Goal: Information Seeking & Learning: Learn about a topic

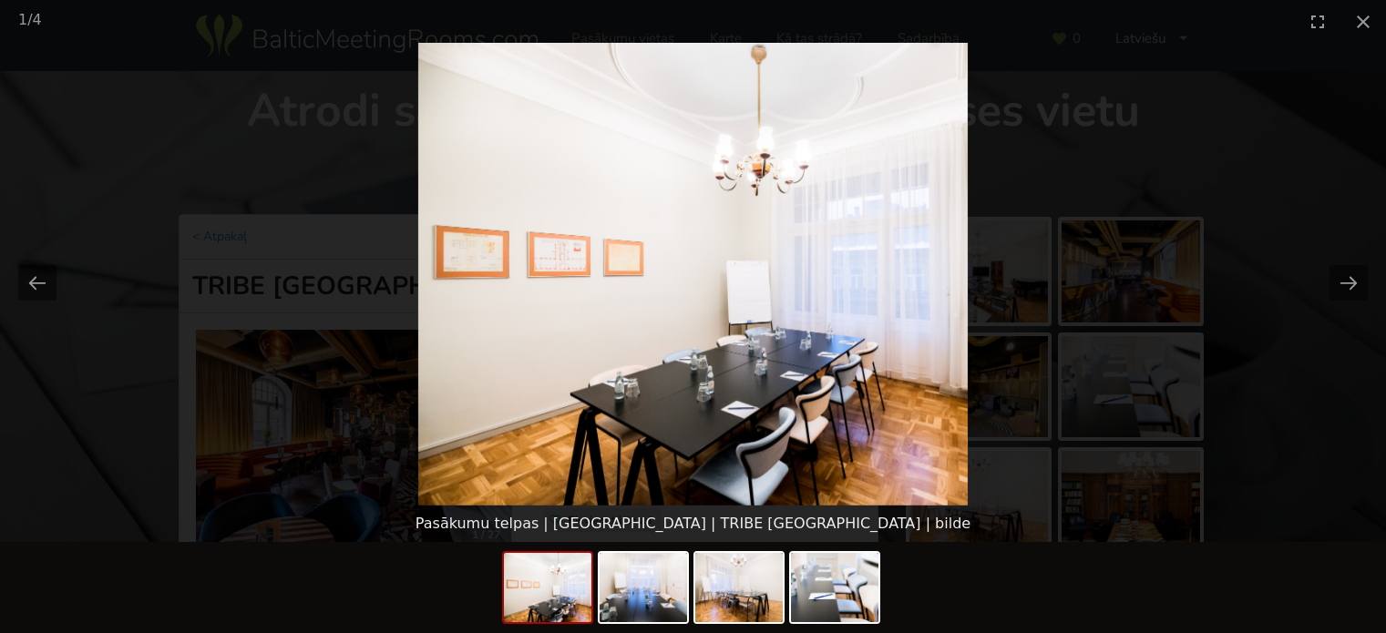
scroll to position [1366, 0]
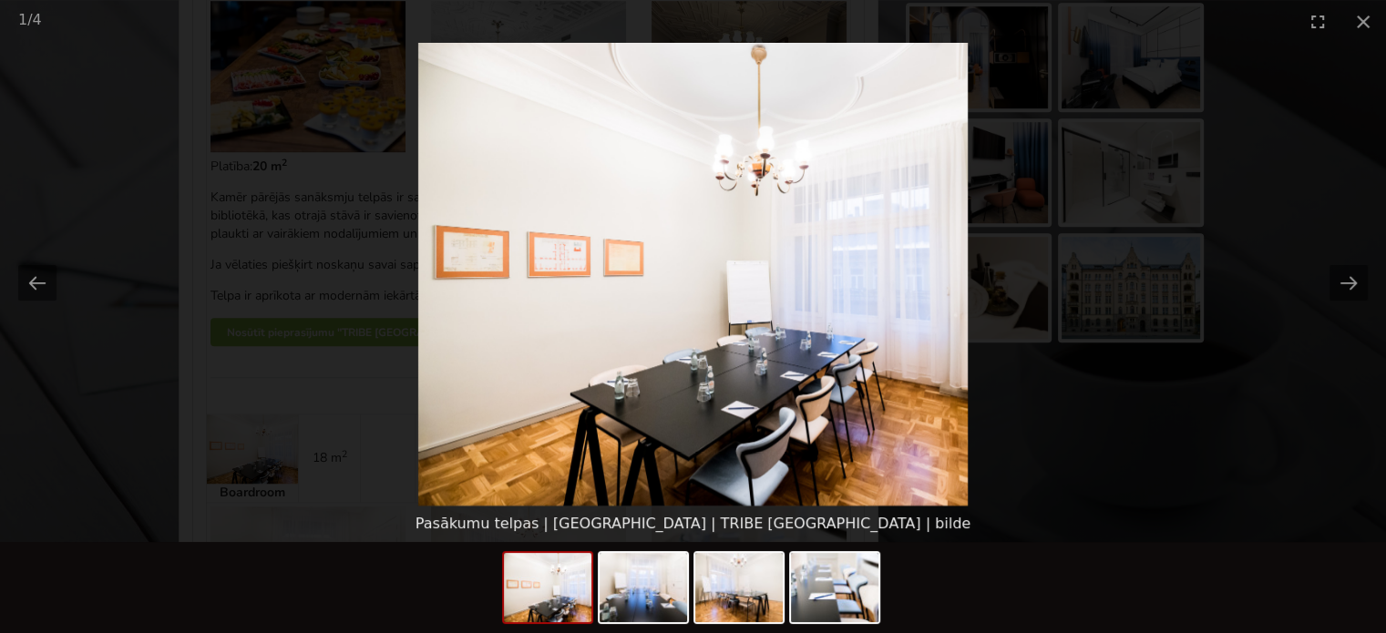
click at [1217, 403] on picture at bounding box center [693, 274] width 1386 height 463
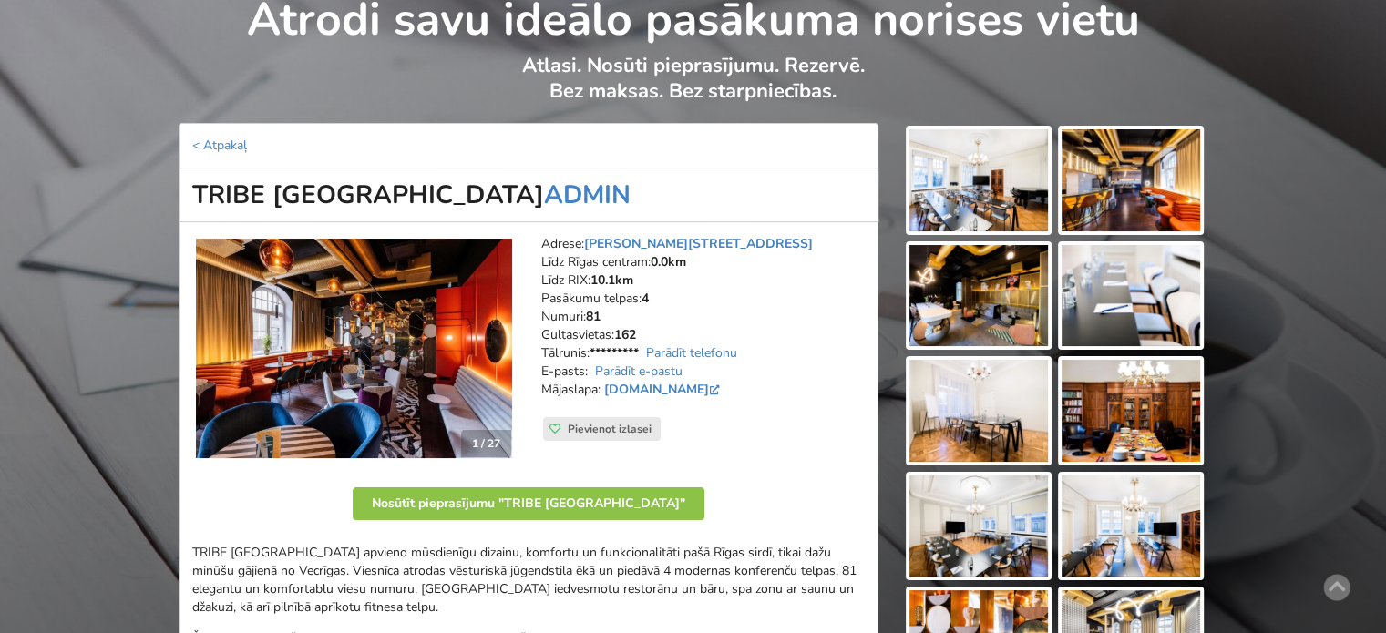
scroll to position [0, 0]
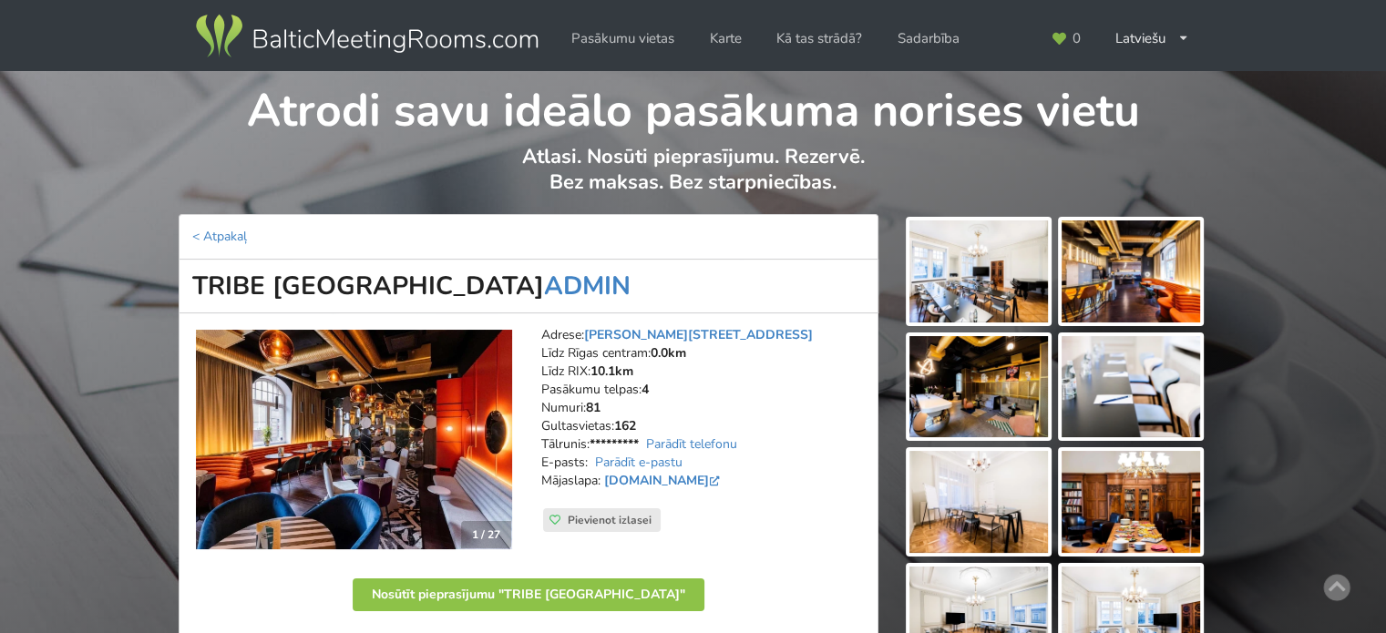
click at [382, 39] on img at bounding box center [366, 36] width 349 height 51
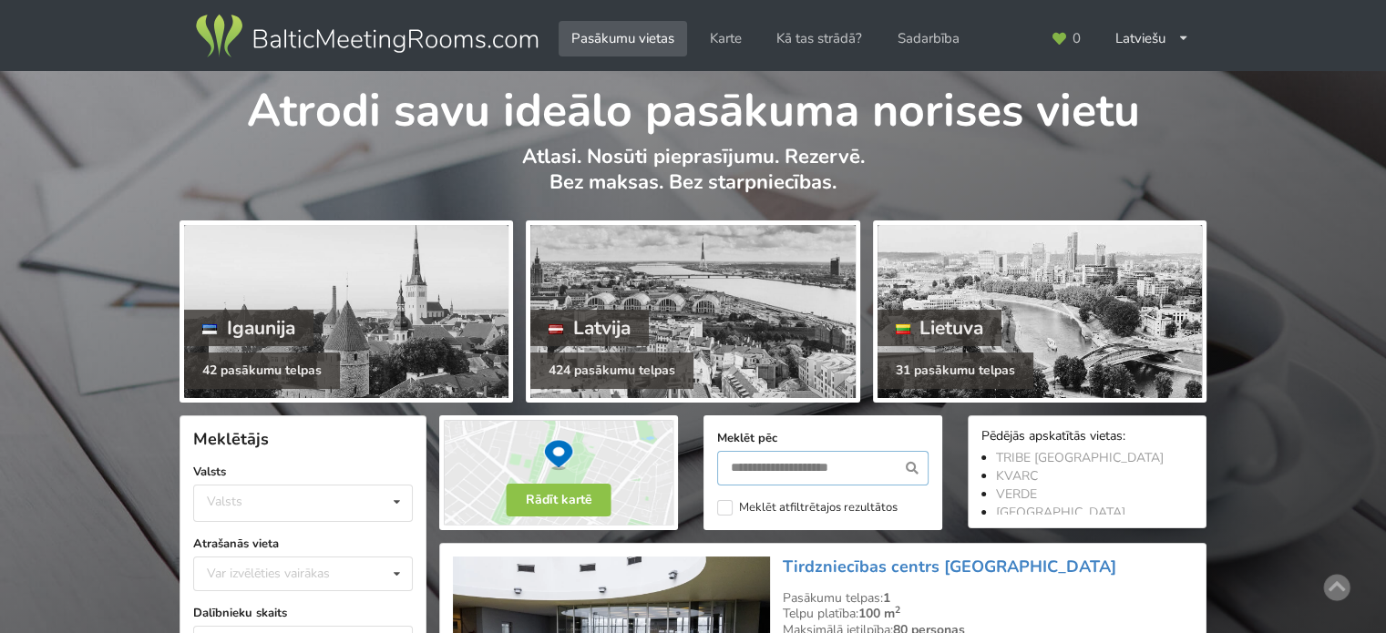
click at [800, 467] on input "text" at bounding box center [822, 468] width 211 height 35
type input "*****"
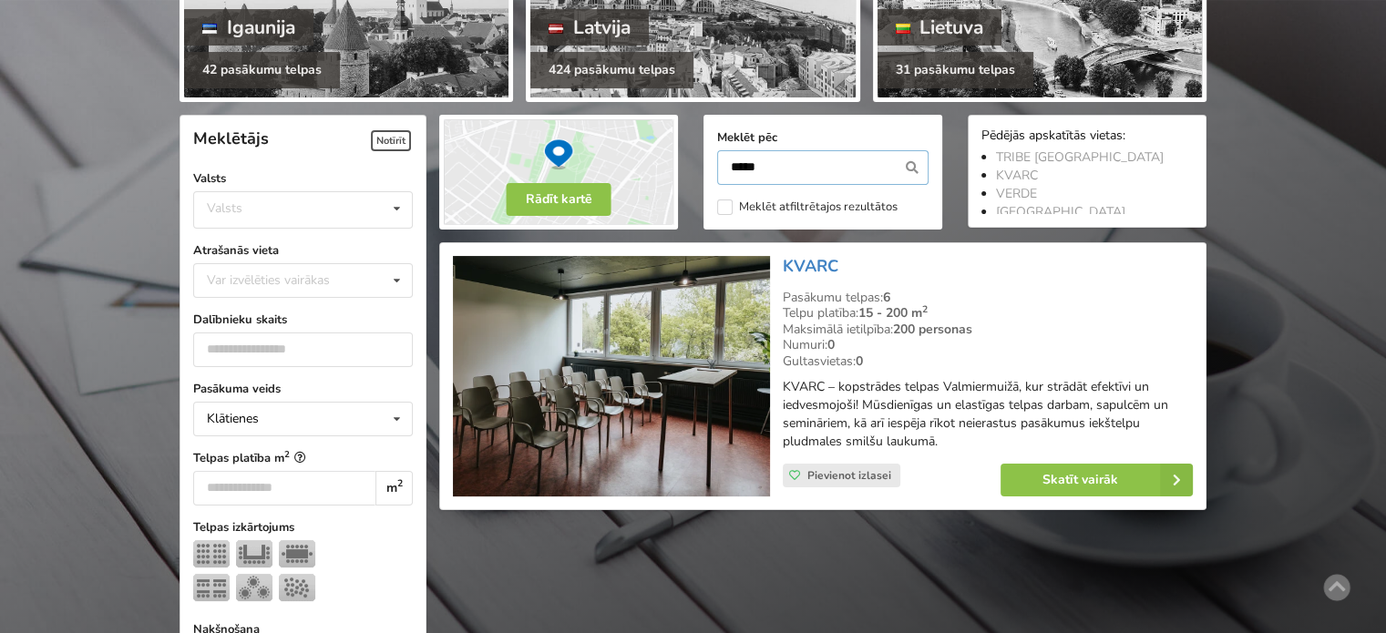
scroll to position [408, 0]
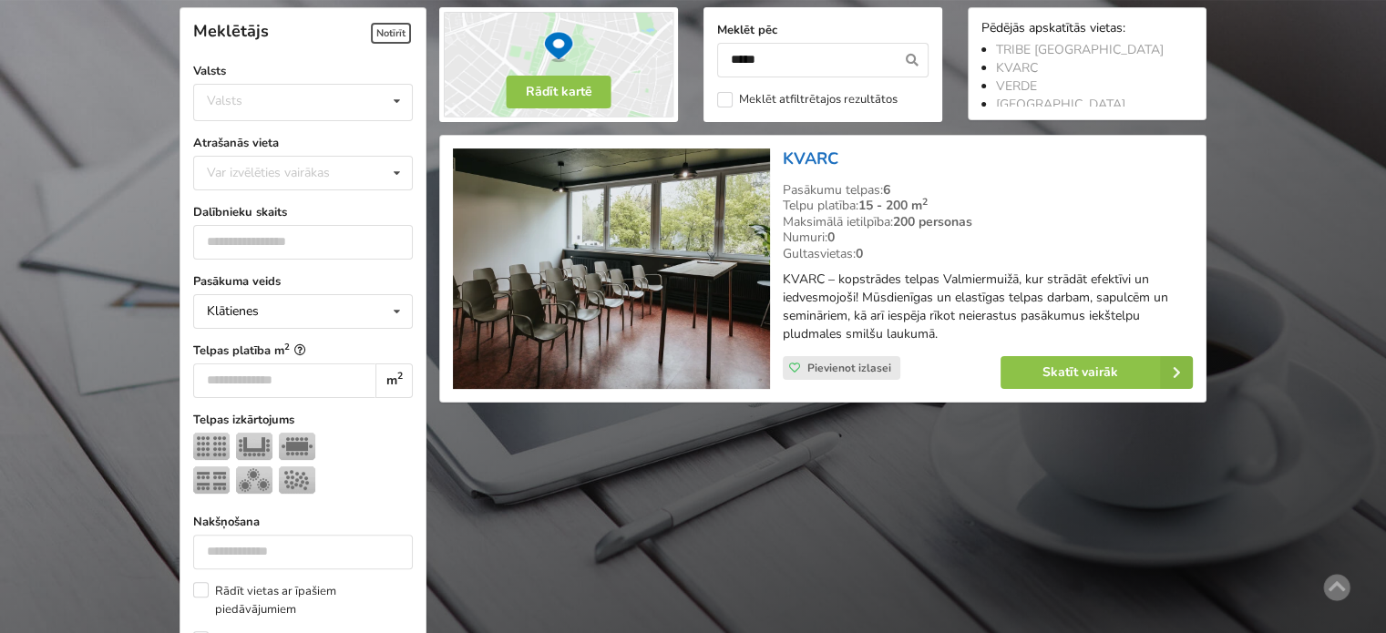
click at [816, 155] on link "KVARC" at bounding box center [811, 159] width 56 height 22
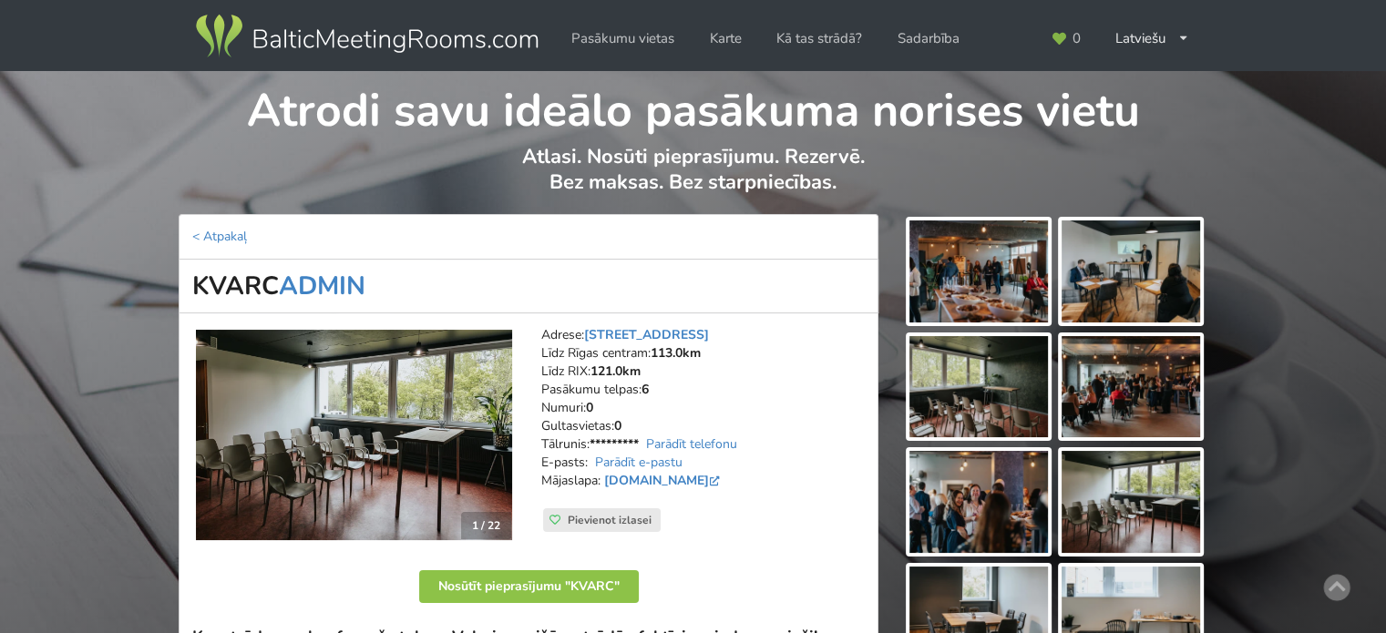
click at [418, 401] on img at bounding box center [354, 435] width 316 height 211
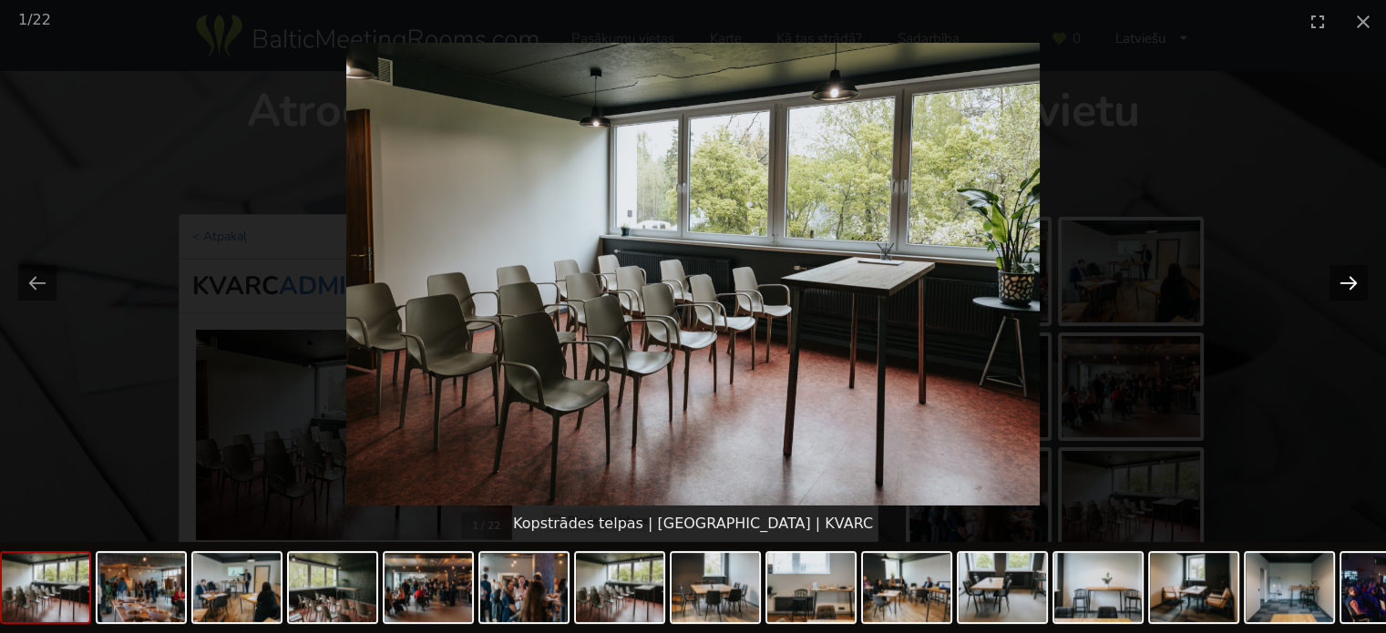
click at [1340, 278] on button "Next slide" at bounding box center [1348, 283] width 38 height 36
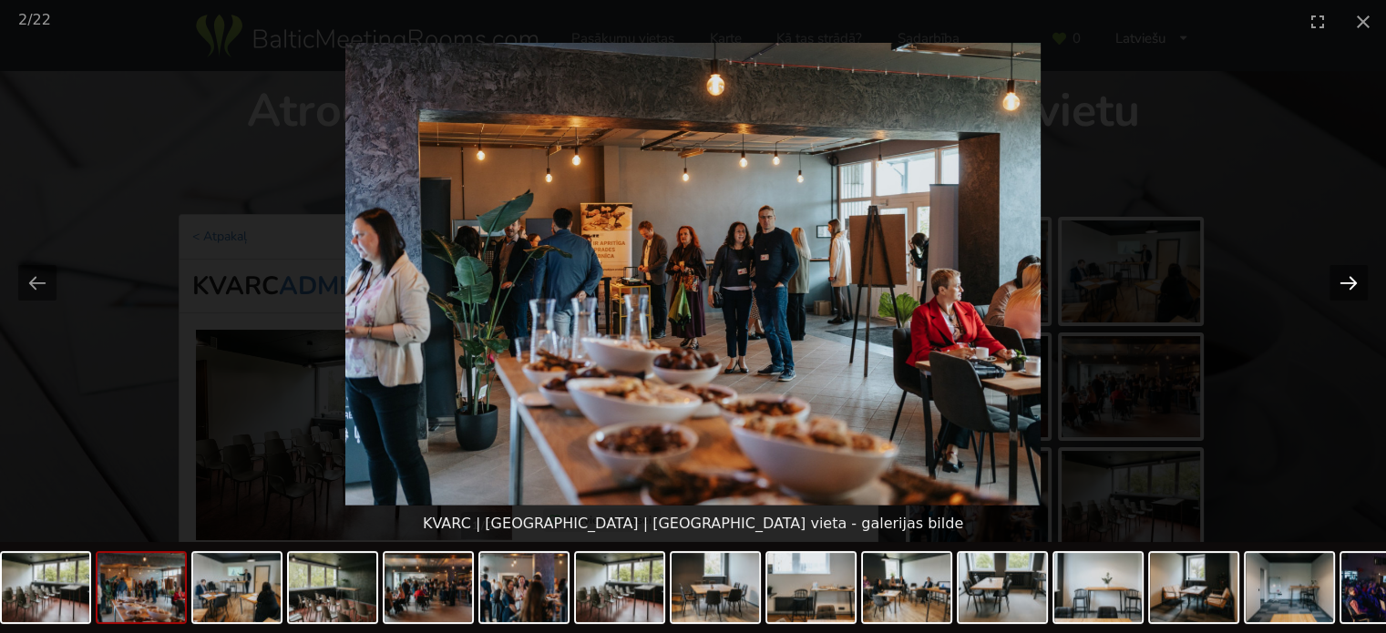
click at [1338, 281] on button "Next slide" at bounding box center [1348, 283] width 38 height 36
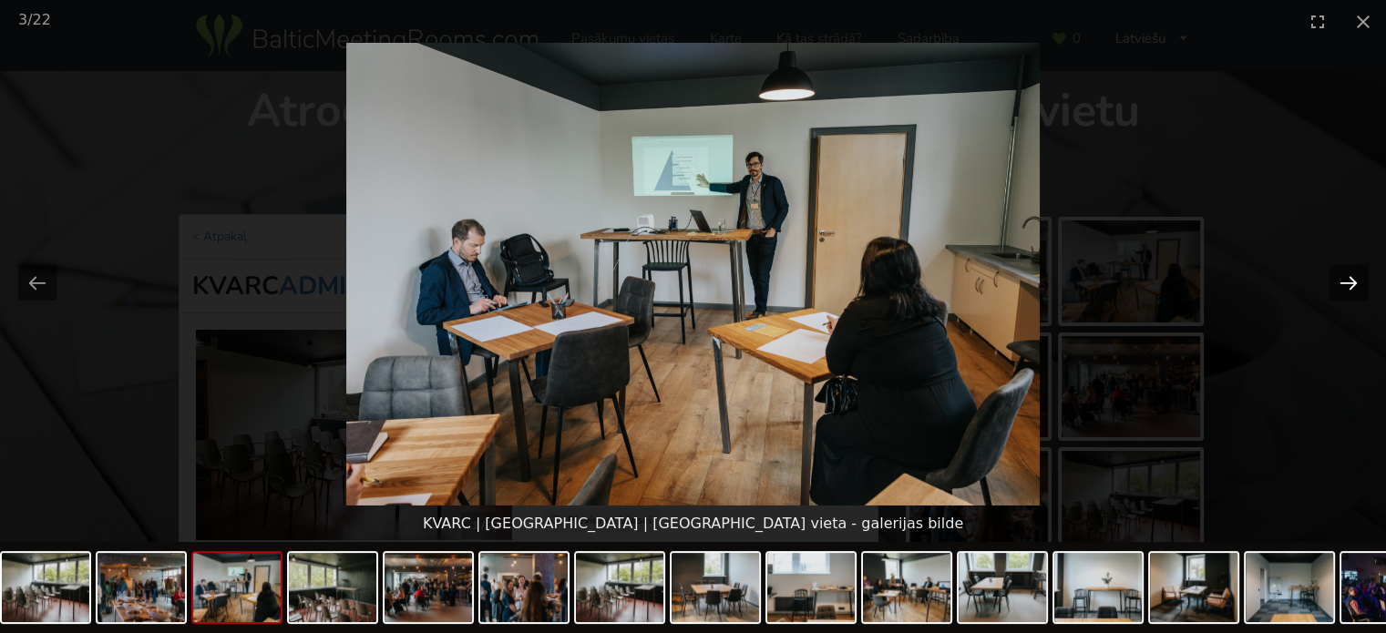
click at [1347, 286] on button "Next slide" at bounding box center [1348, 283] width 38 height 36
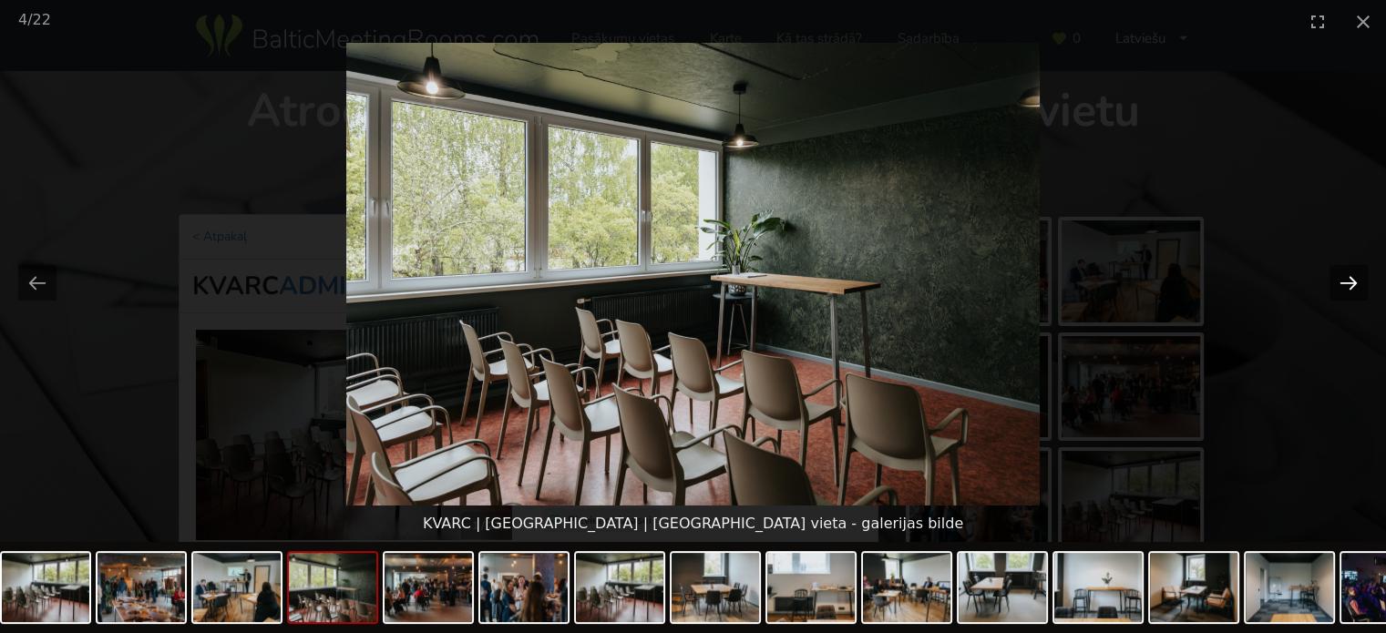
click at [1360, 287] on button "Next slide" at bounding box center [1348, 283] width 38 height 36
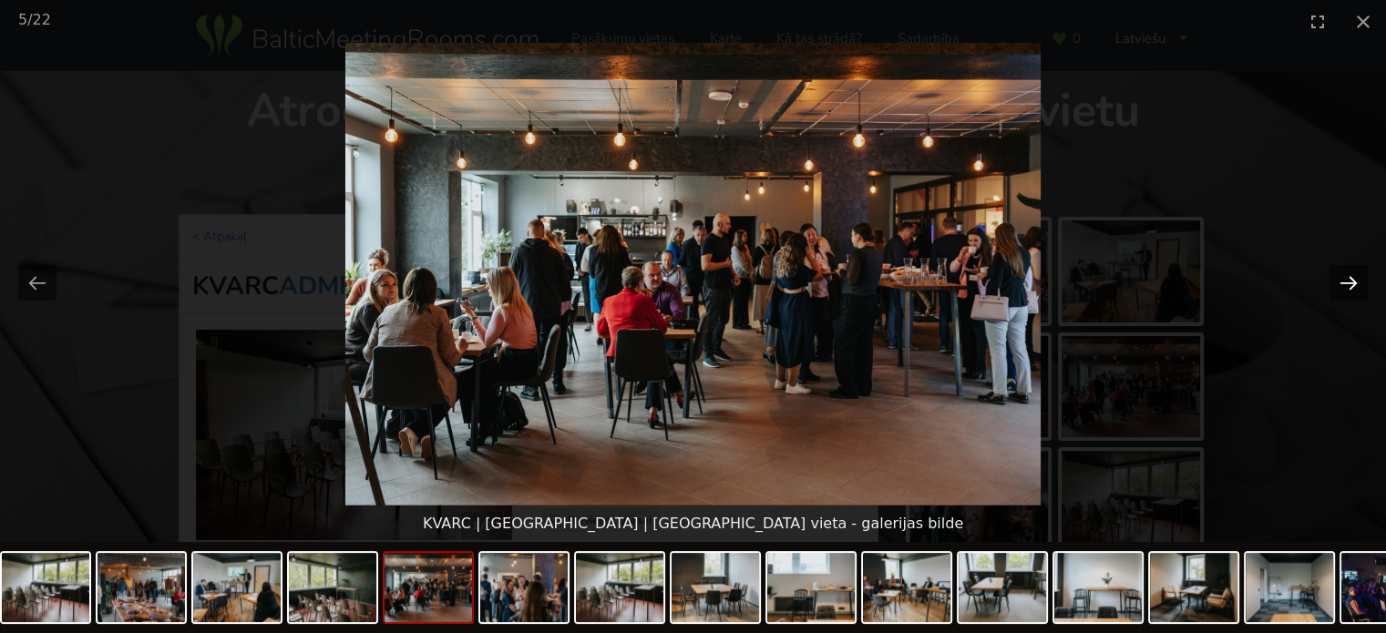
click at [1344, 281] on button "Next slide" at bounding box center [1348, 283] width 38 height 36
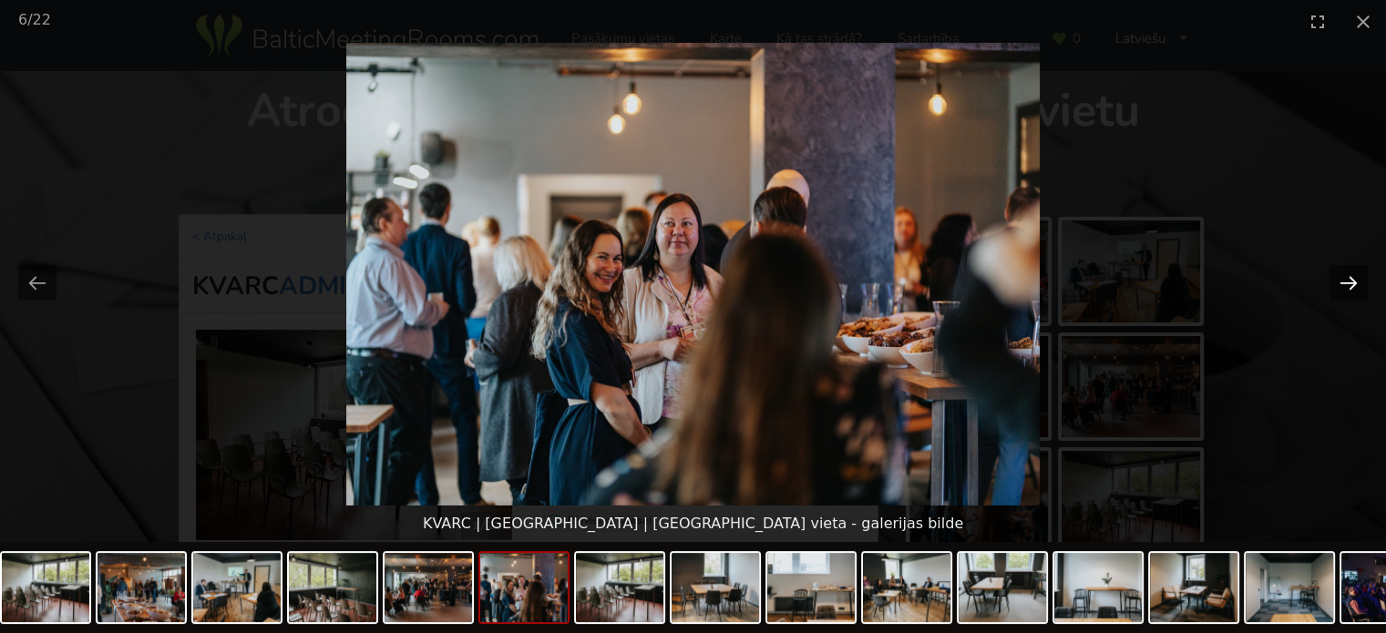
click at [1344, 281] on button "Next slide" at bounding box center [1348, 283] width 38 height 36
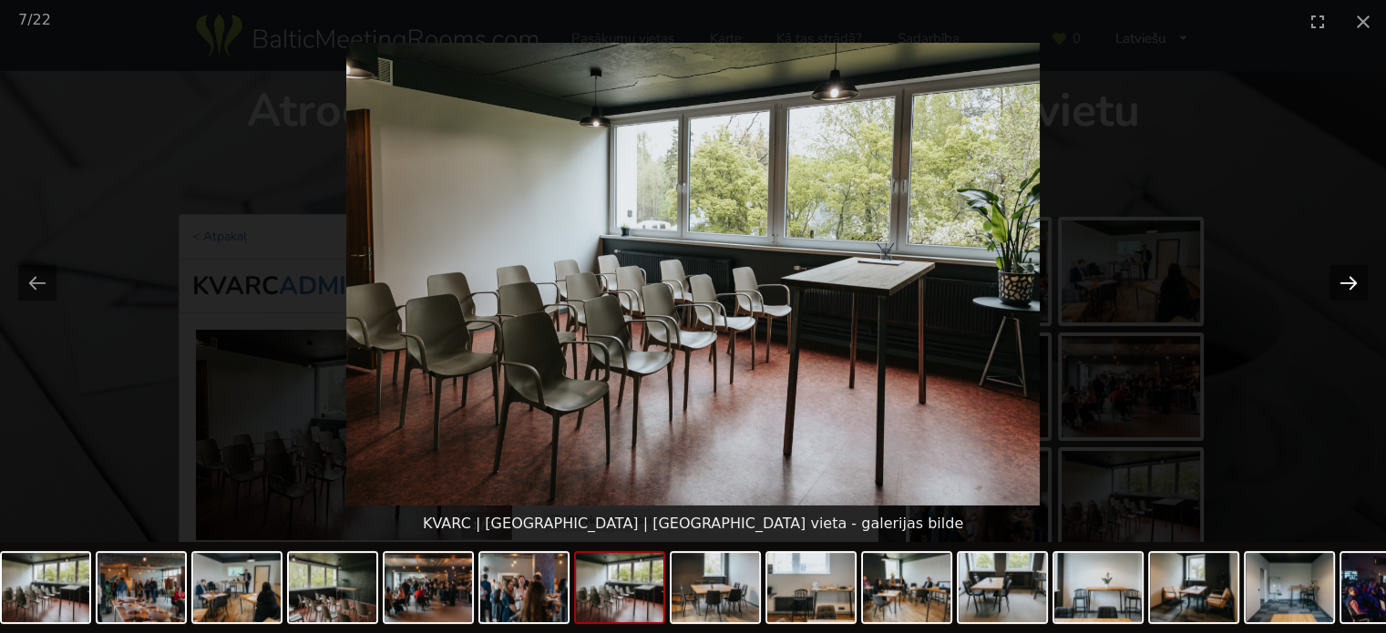
click at [1344, 281] on button "Next slide" at bounding box center [1348, 283] width 38 height 36
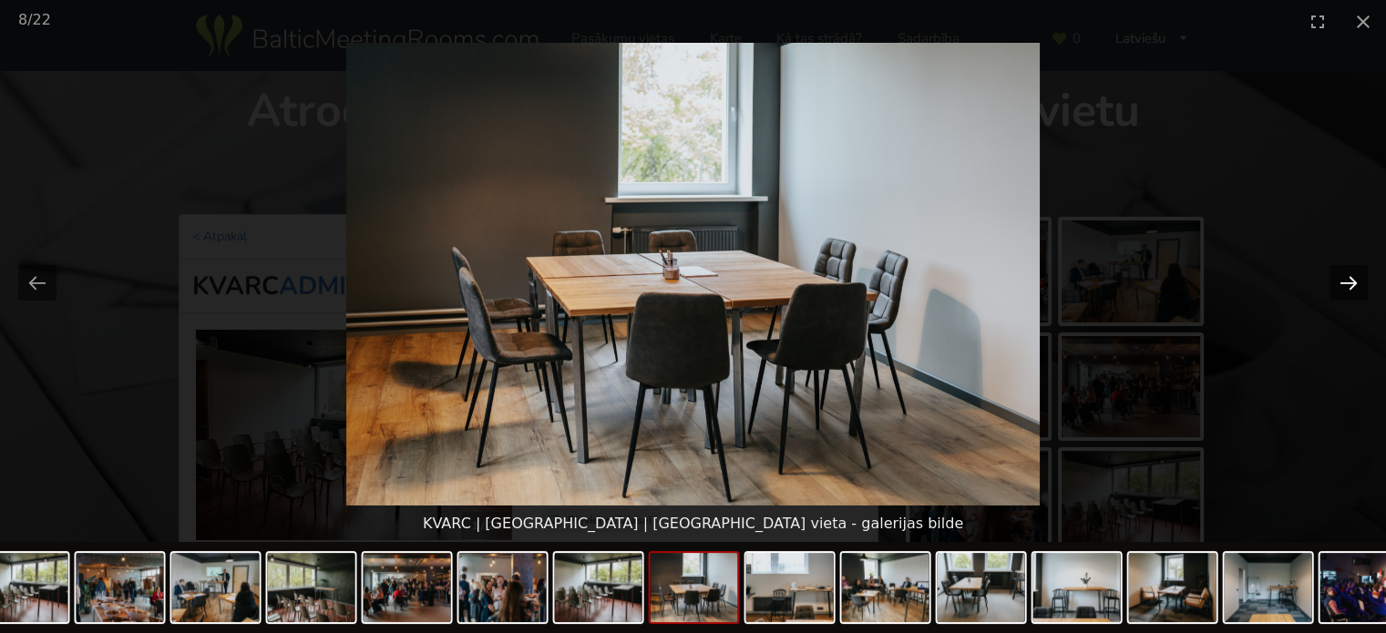
click at [1356, 290] on button "Next slide" at bounding box center [1348, 283] width 38 height 36
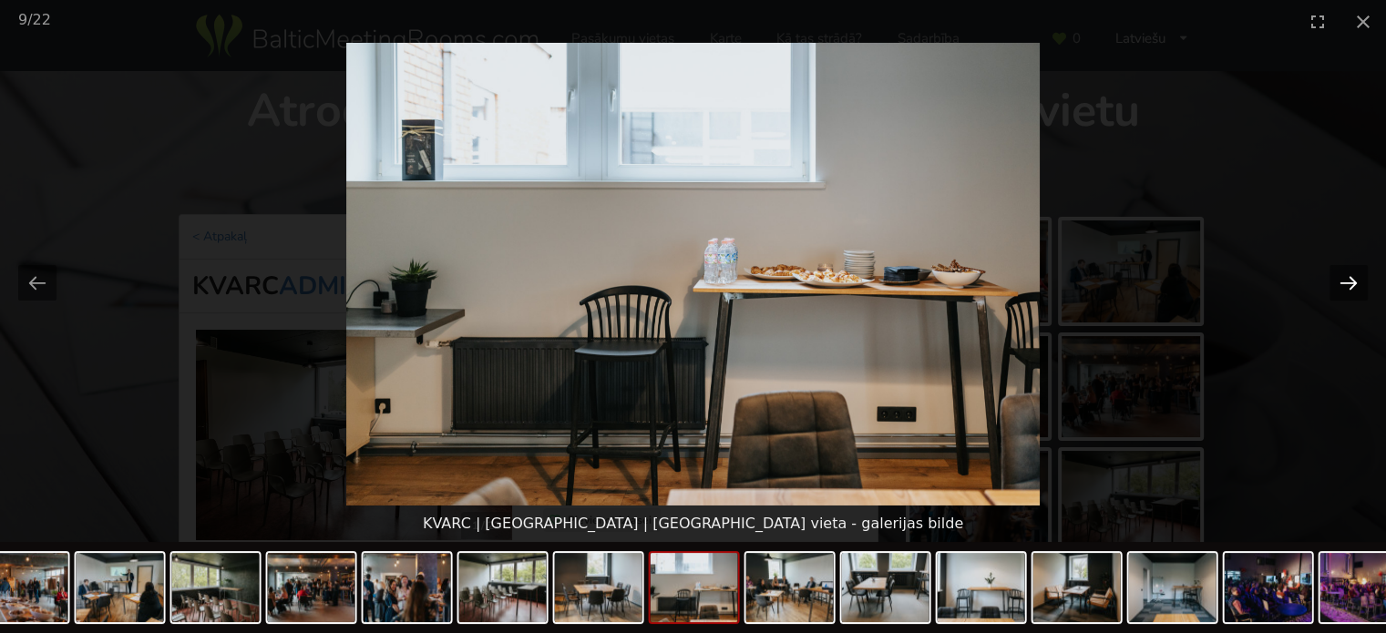
click at [1356, 290] on button "Next slide" at bounding box center [1348, 283] width 38 height 36
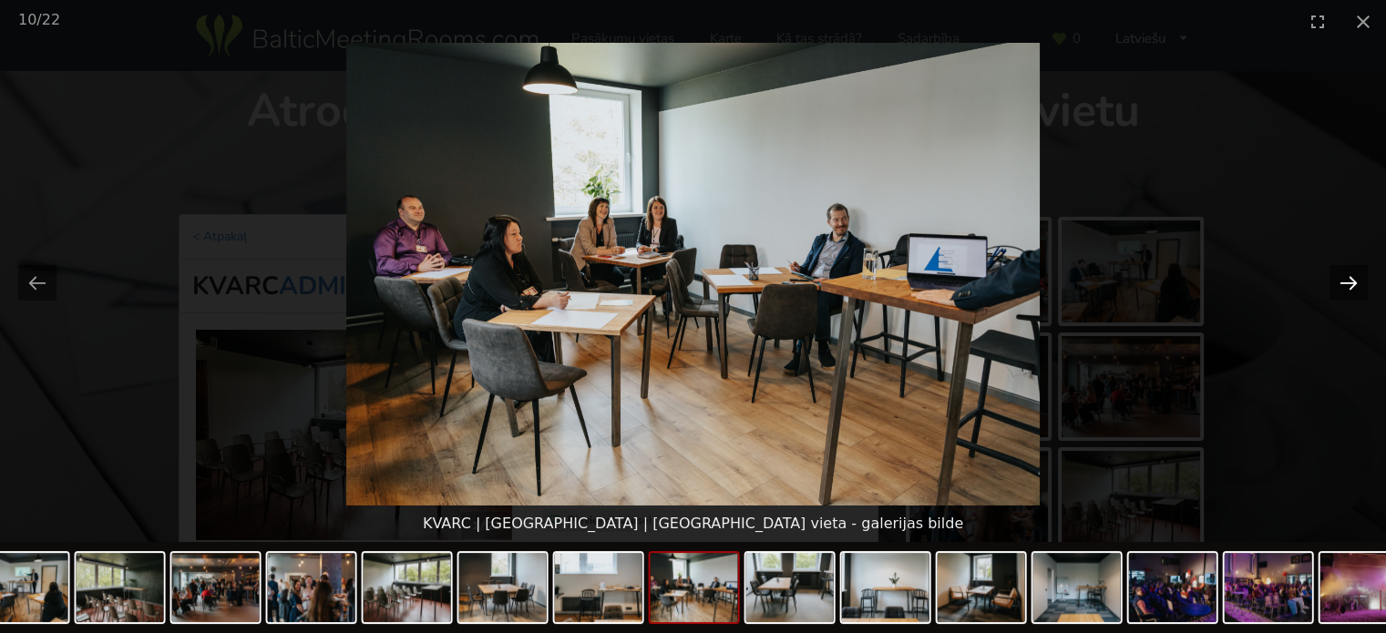
click at [1338, 281] on button "Next slide" at bounding box center [1348, 283] width 38 height 36
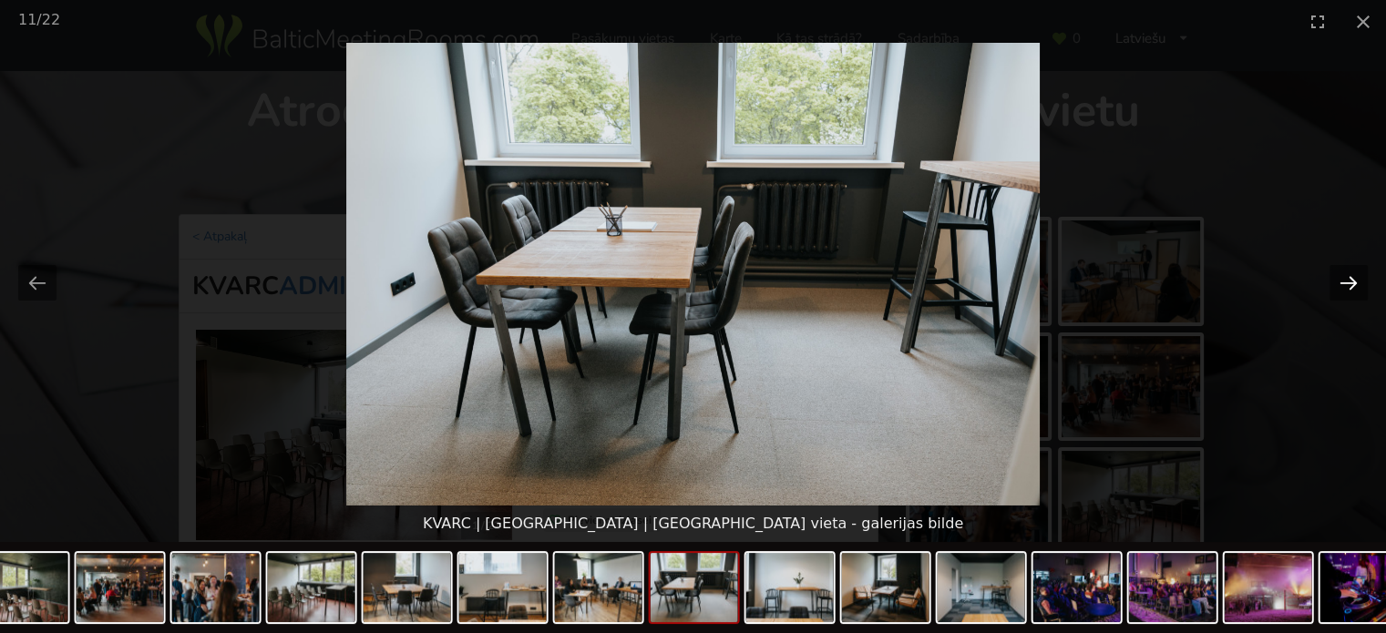
click at [1338, 281] on button "Next slide" at bounding box center [1348, 283] width 38 height 36
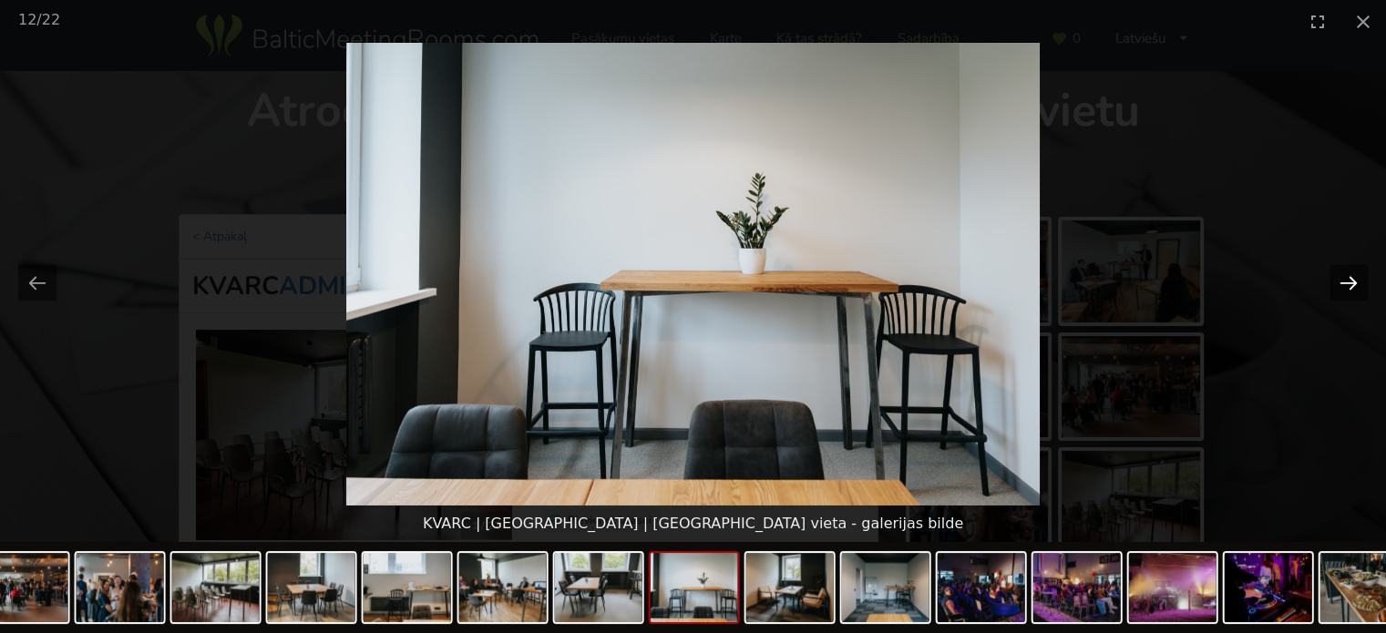
click at [1338, 281] on button "Next slide" at bounding box center [1348, 283] width 38 height 36
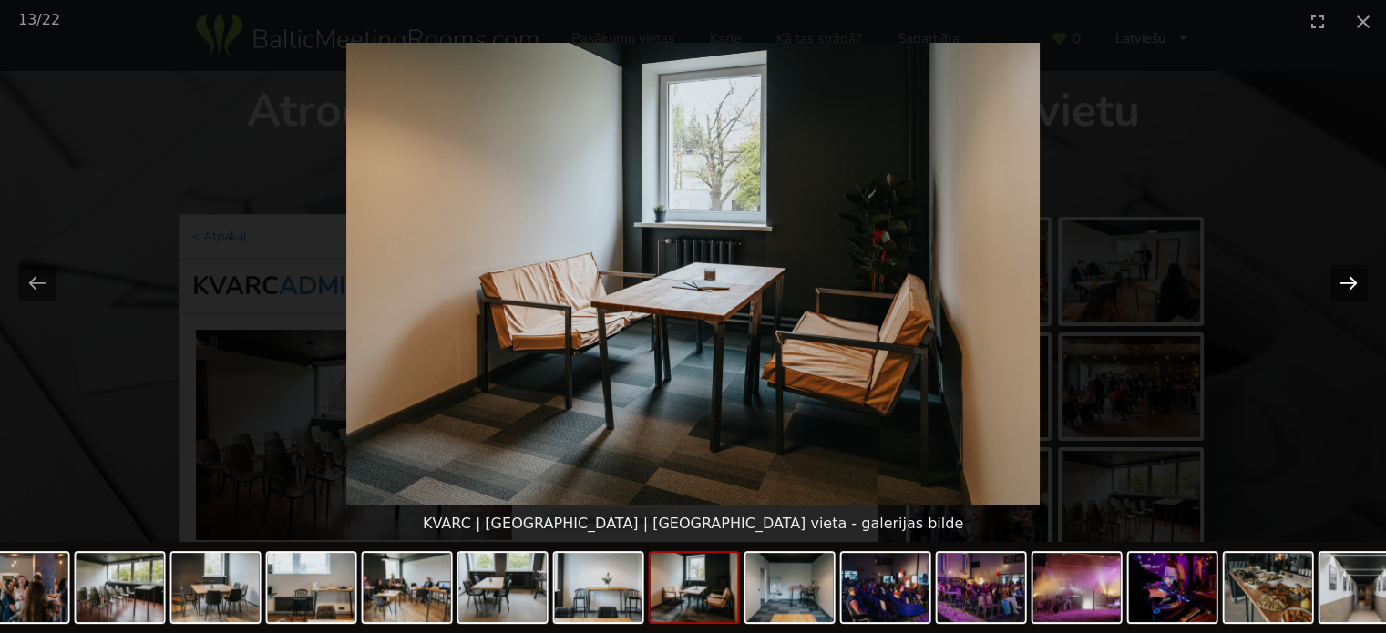
click at [1344, 278] on button "Next slide" at bounding box center [1348, 283] width 38 height 36
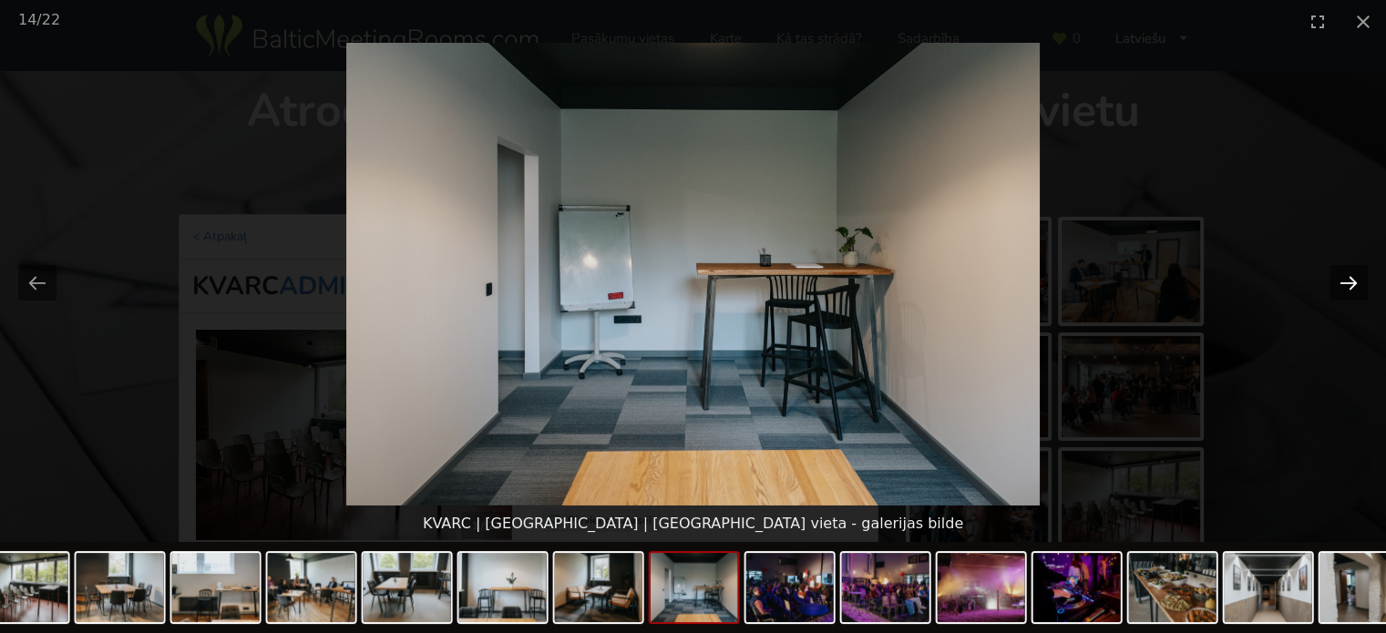
click at [1344, 278] on button "Next slide" at bounding box center [1348, 283] width 38 height 36
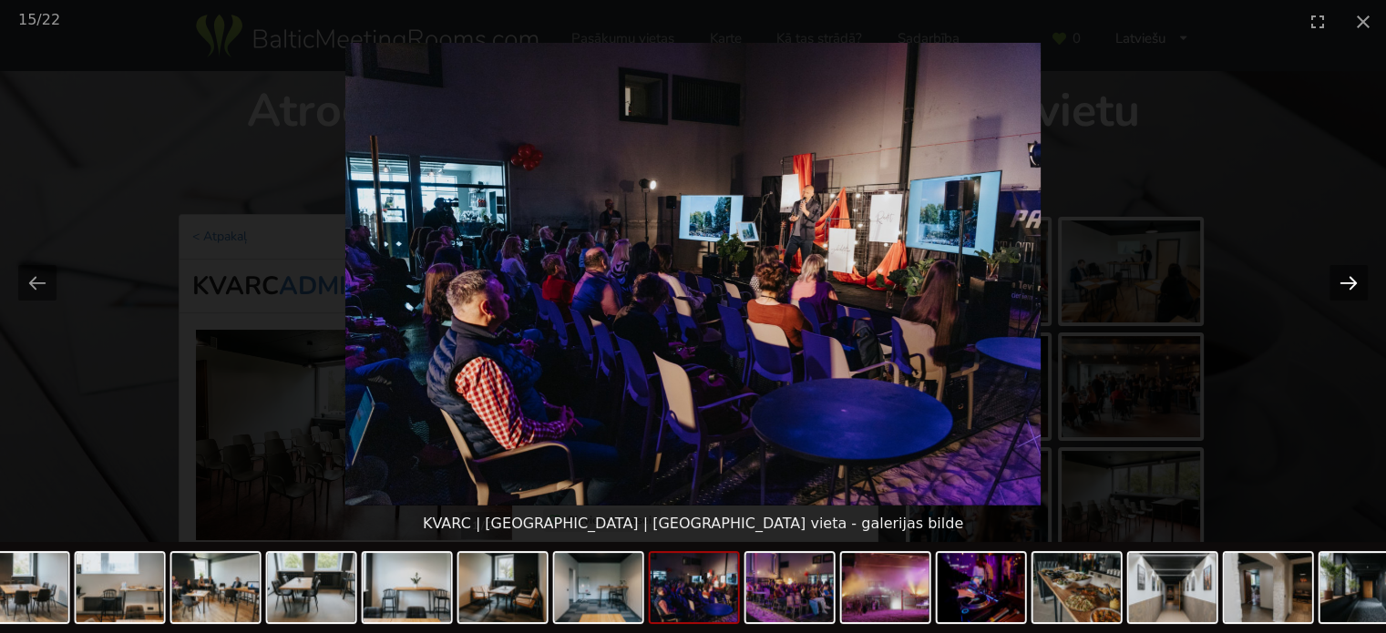
click at [1344, 278] on button "Next slide" at bounding box center [1348, 283] width 38 height 36
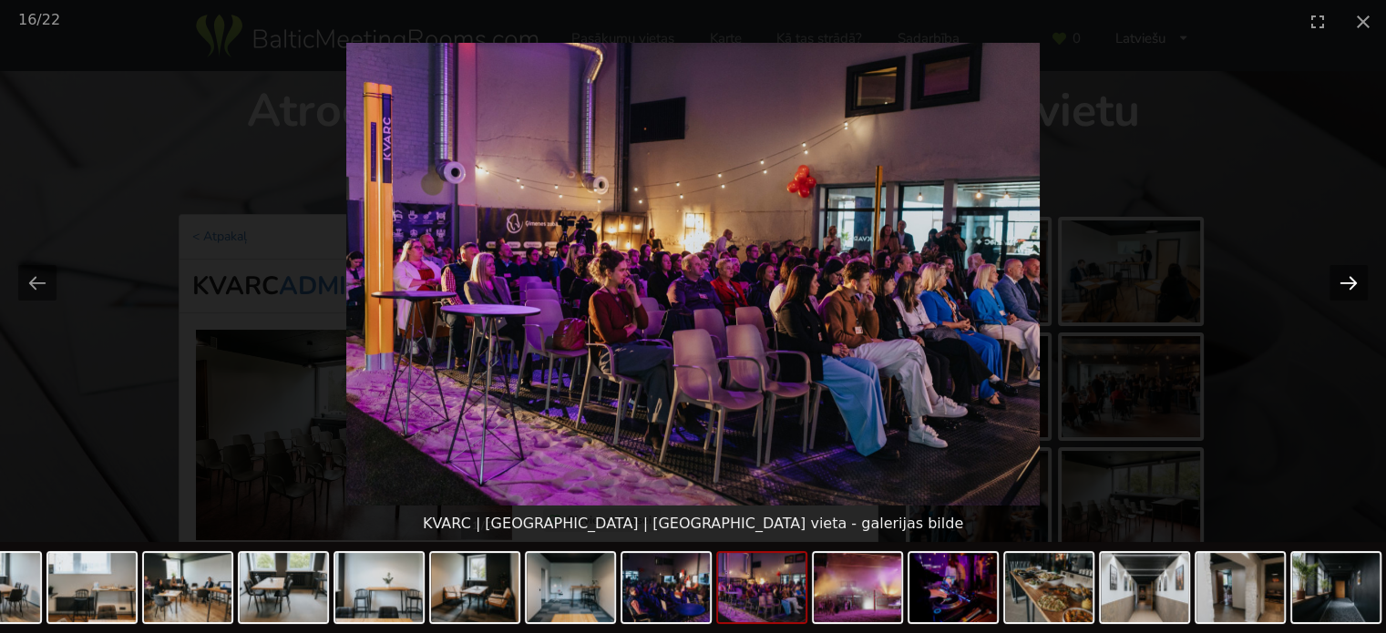
click at [1344, 278] on button "Next slide" at bounding box center [1348, 283] width 38 height 36
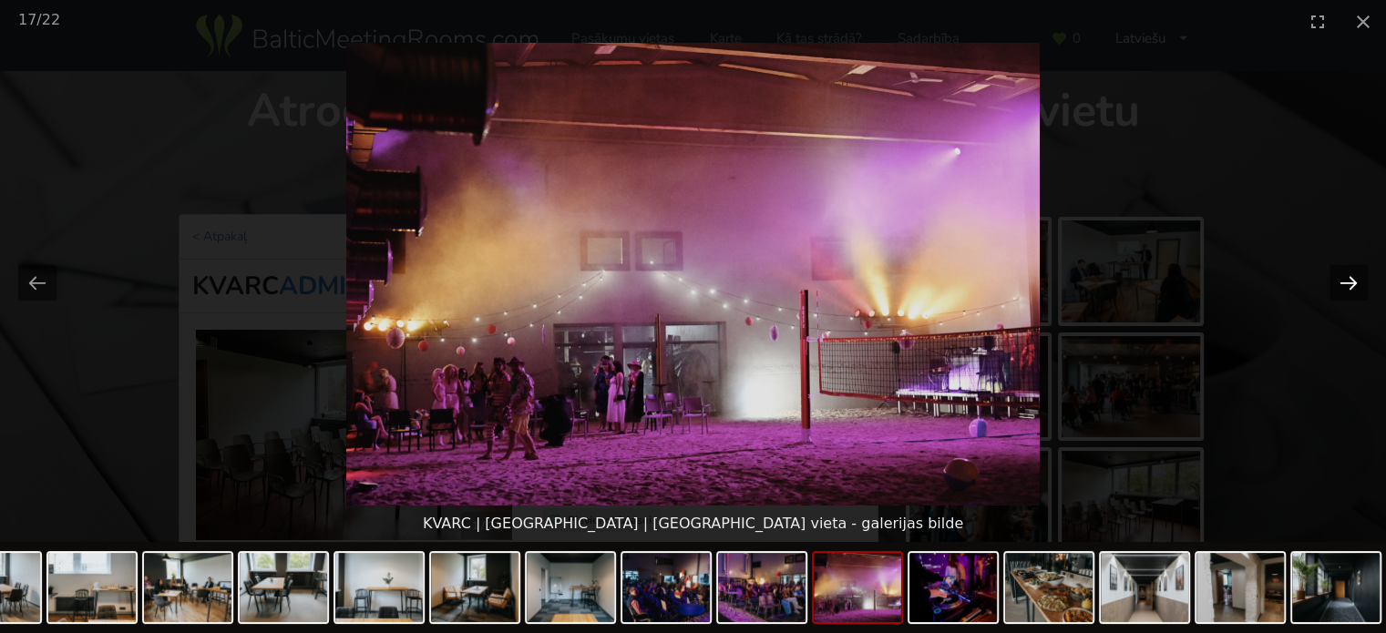
click at [1344, 278] on button "Next slide" at bounding box center [1348, 283] width 38 height 36
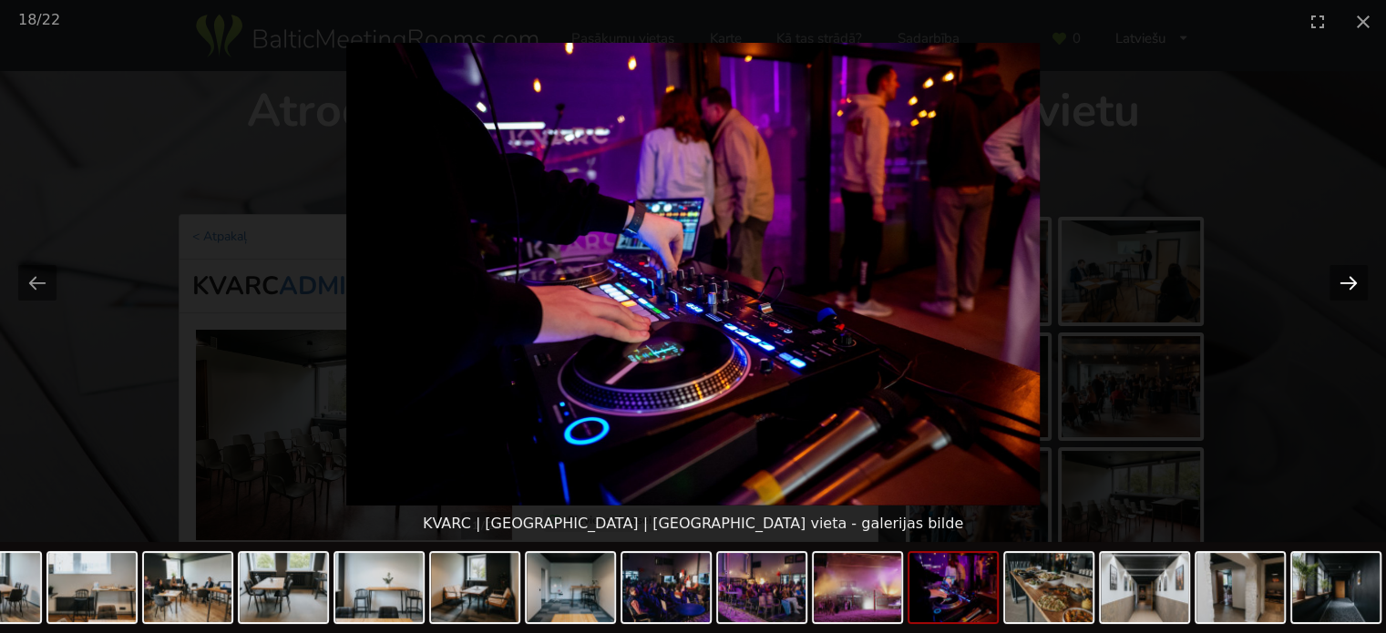
click at [1344, 278] on button "Next slide" at bounding box center [1348, 283] width 38 height 36
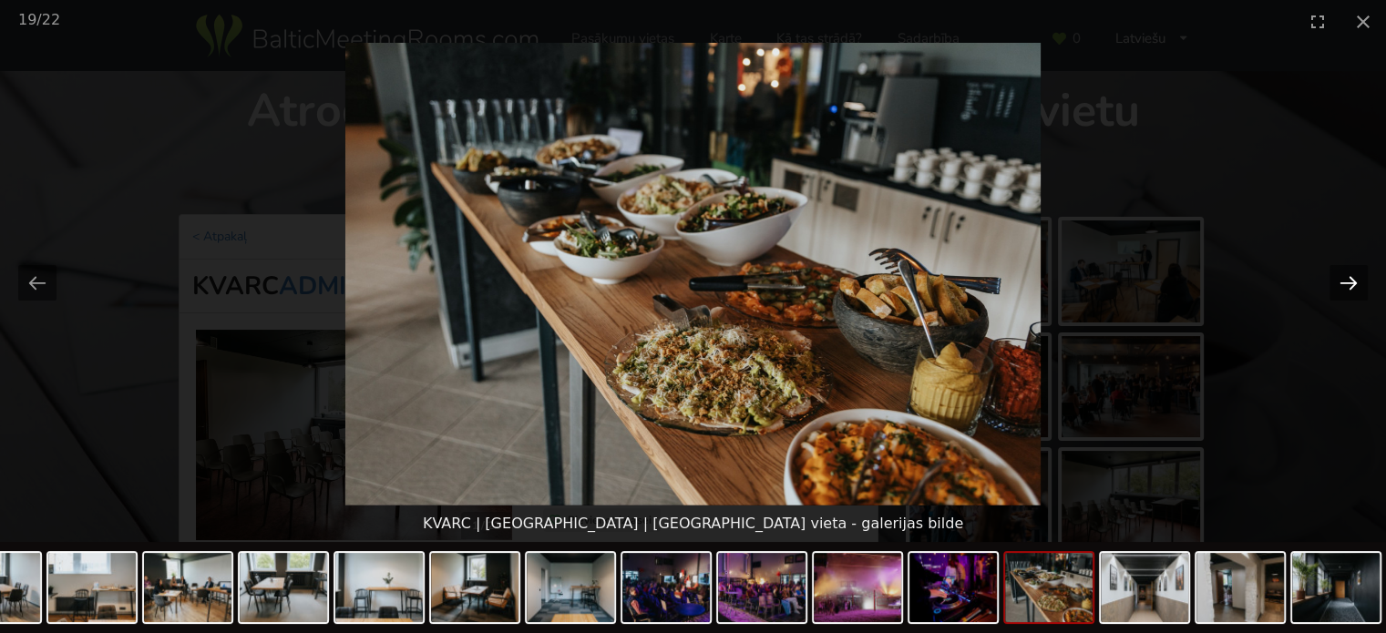
click at [1344, 278] on button "Next slide" at bounding box center [1348, 283] width 38 height 36
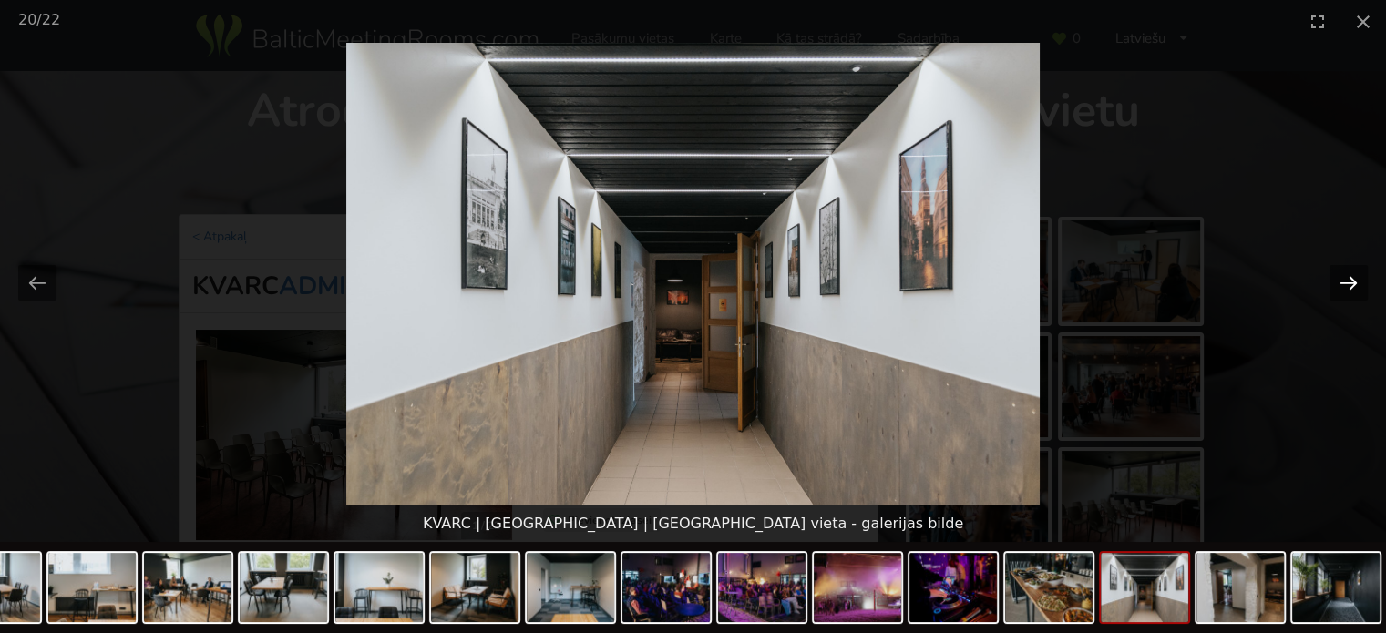
click at [1344, 278] on button "Next slide" at bounding box center [1348, 283] width 38 height 36
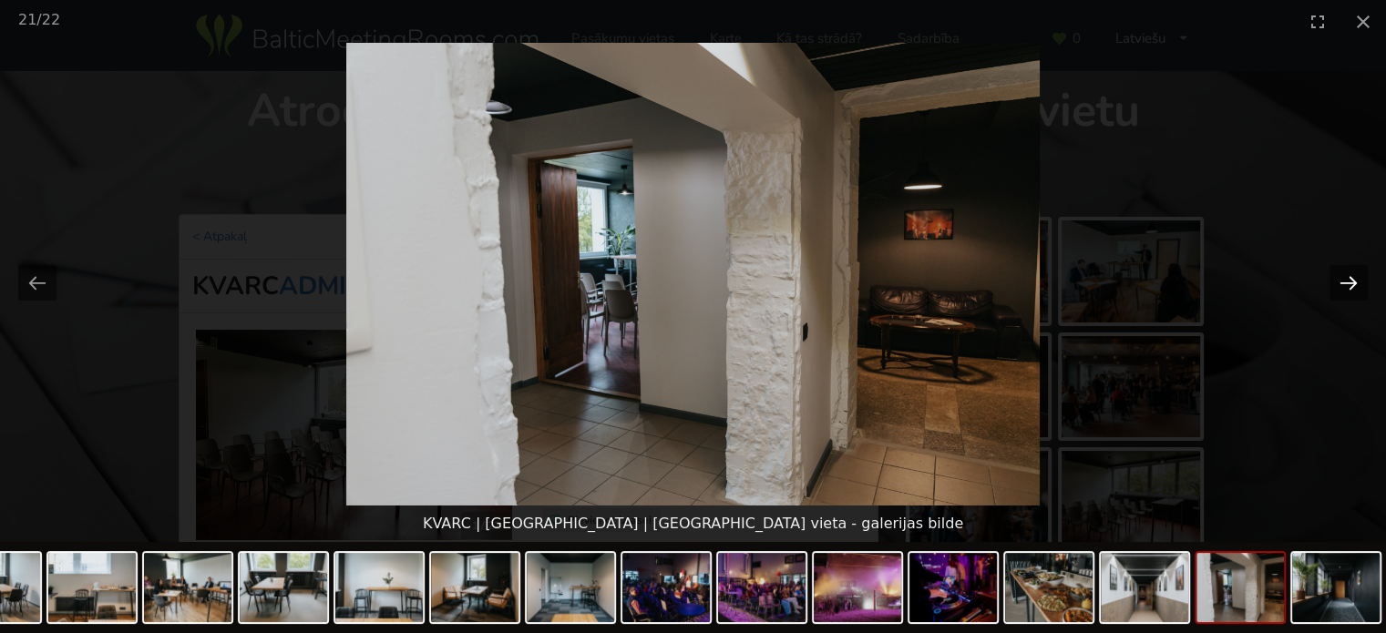
click at [1344, 278] on button "Next slide" at bounding box center [1348, 283] width 38 height 36
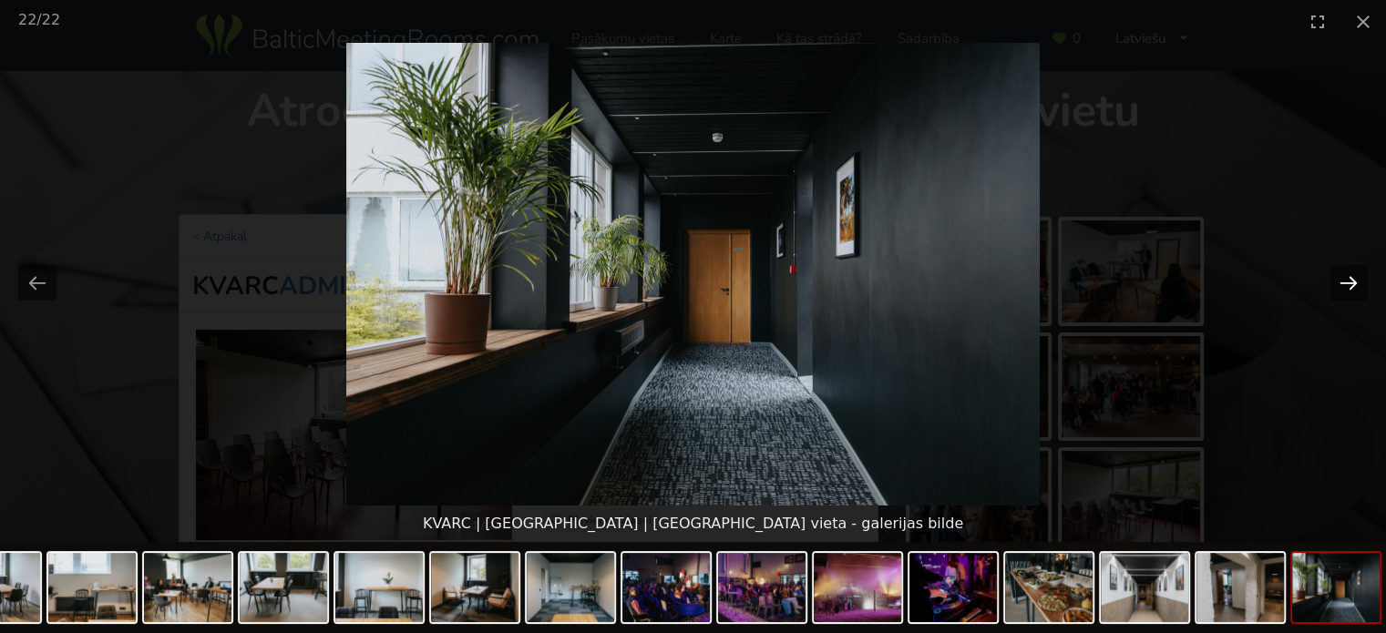
click at [1344, 278] on button "Next slide" at bounding box center [1348, 283] width 38 height 36
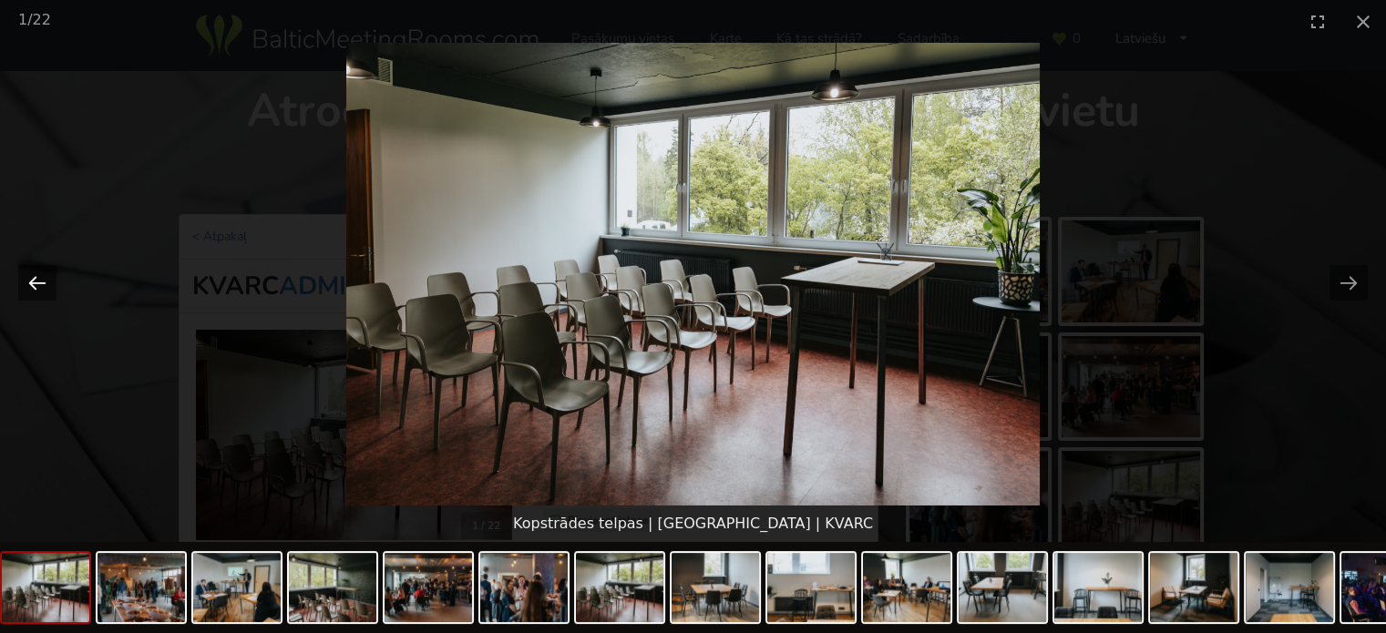
click at [42, 282] on button "Previous slide" at bounding box center [37, 283] width 38 height 36
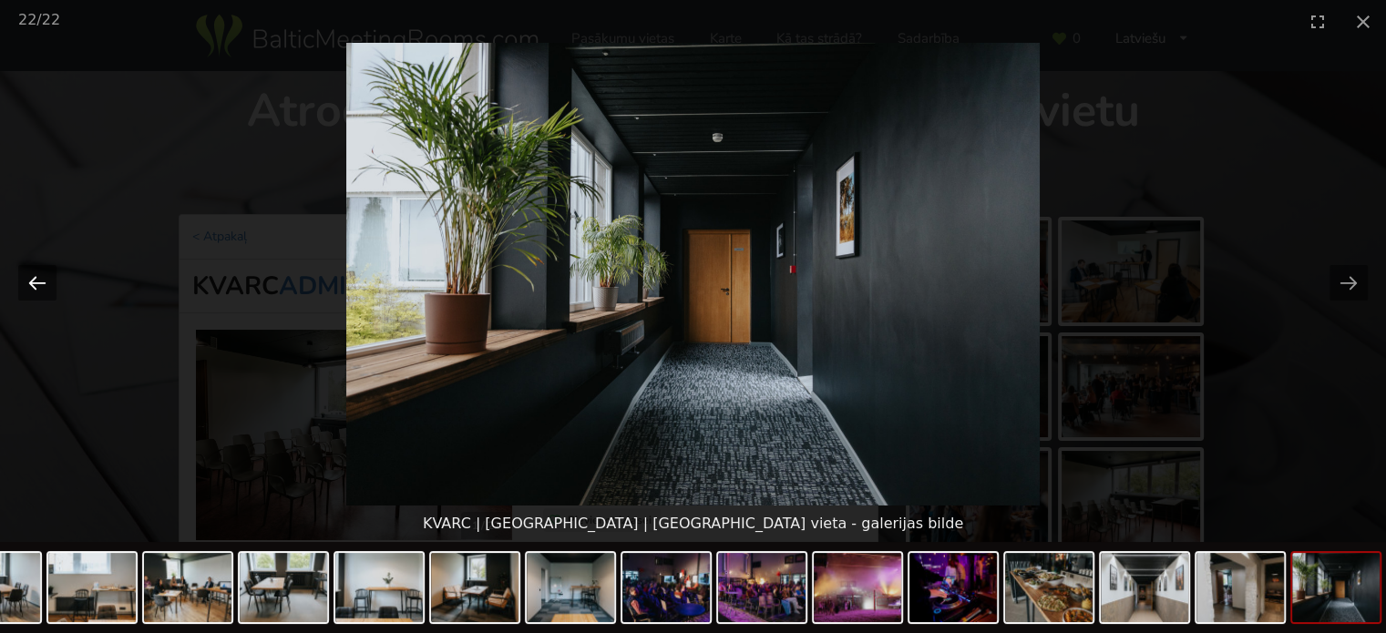
click at [42, 282] on button "Previous slide" at bounding box center [37, 283] width 38 height 36
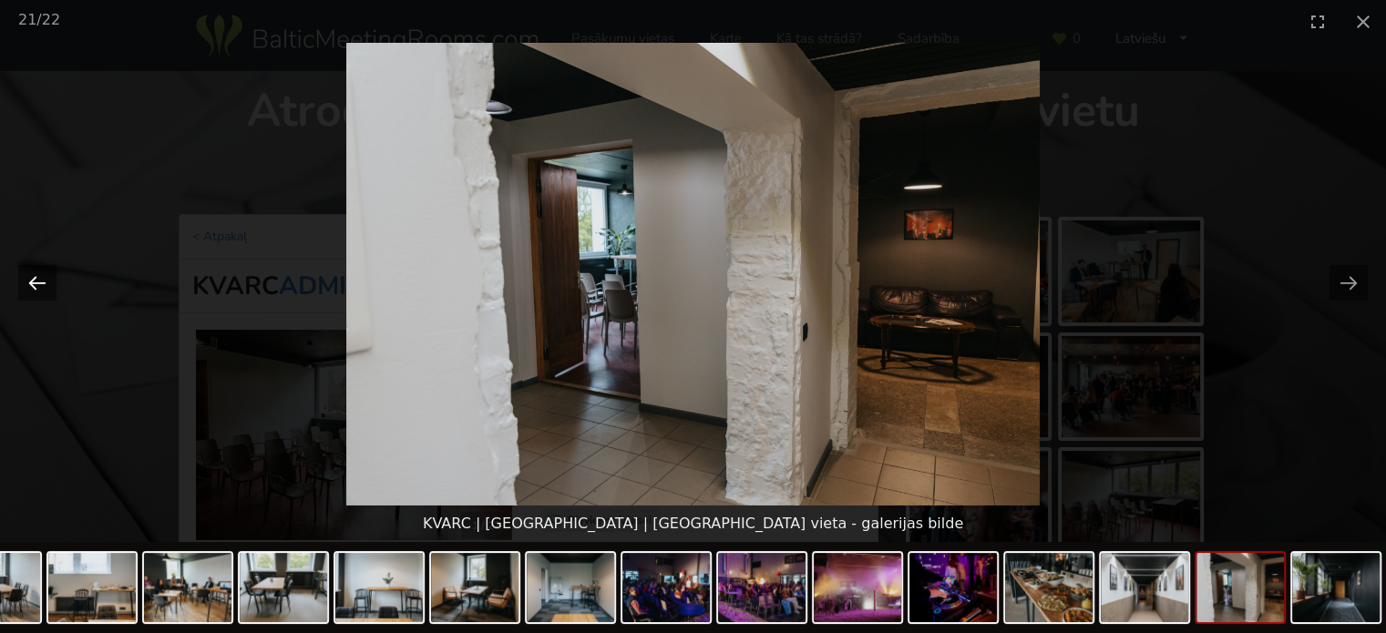
click at [42, 282] on button "Previous slide" at bounding box center [37, 283] width 38 height 36
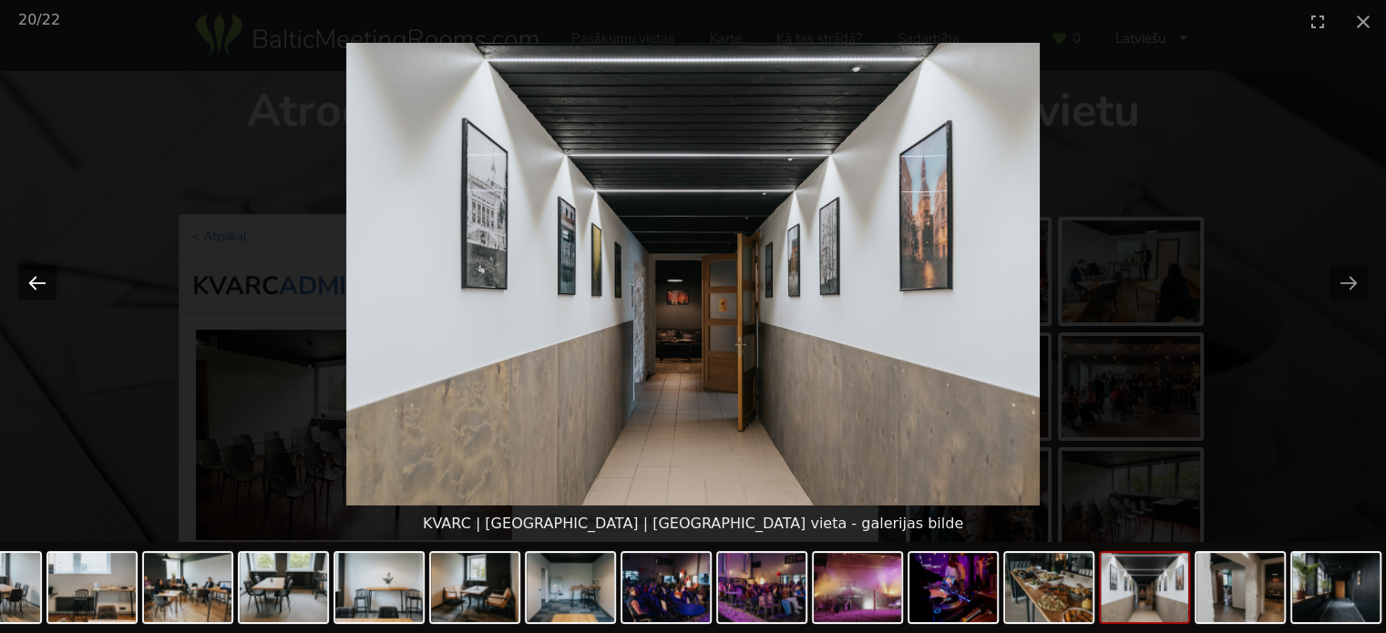
click at [42, 282] on button "Previous slide" at bounding box center [37, 283] width 38 height 36
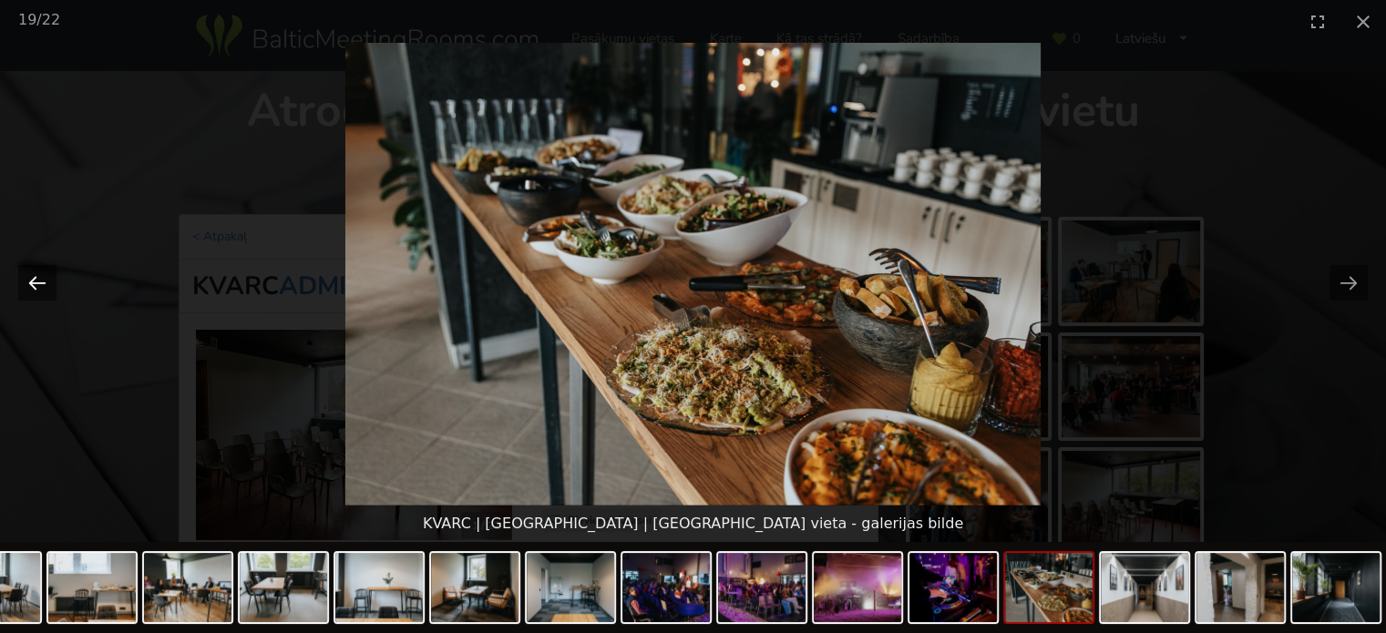
click at [42, 282] on button "Previous slide" at bounding box center [37, 283] width 38 height 36
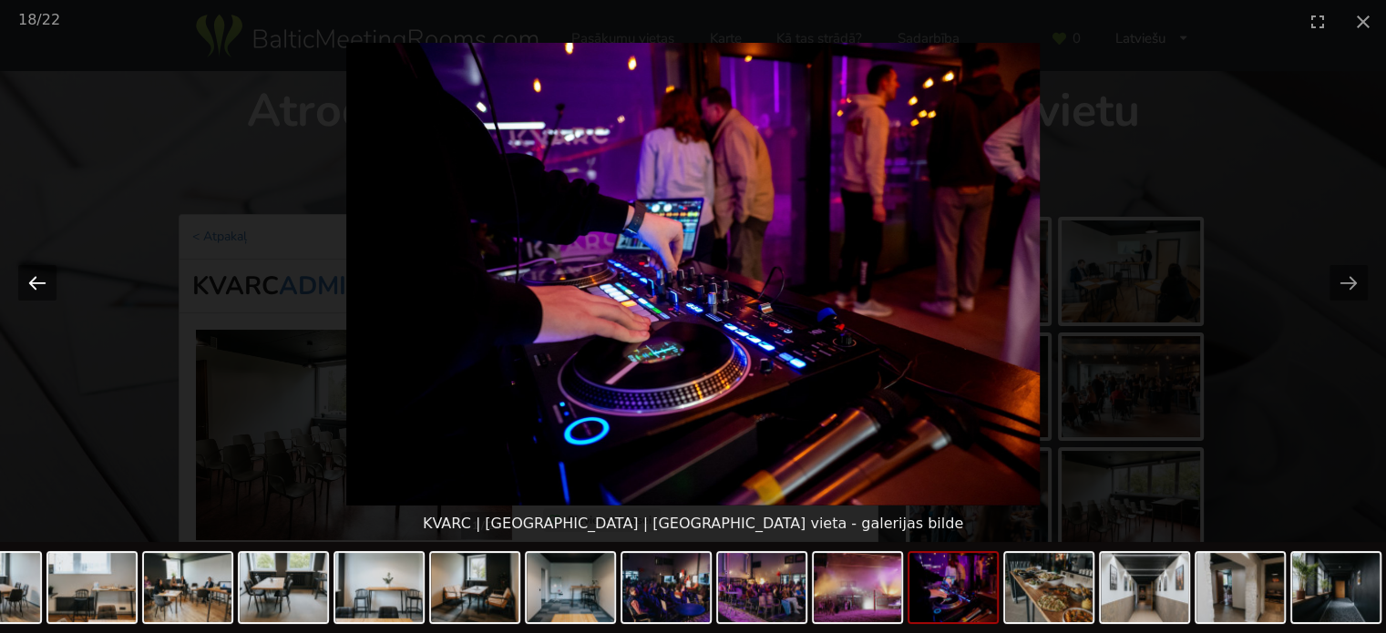
click at [42, 282] on button "Previous slide" at bounding box center [37, 283] width 38 height 36
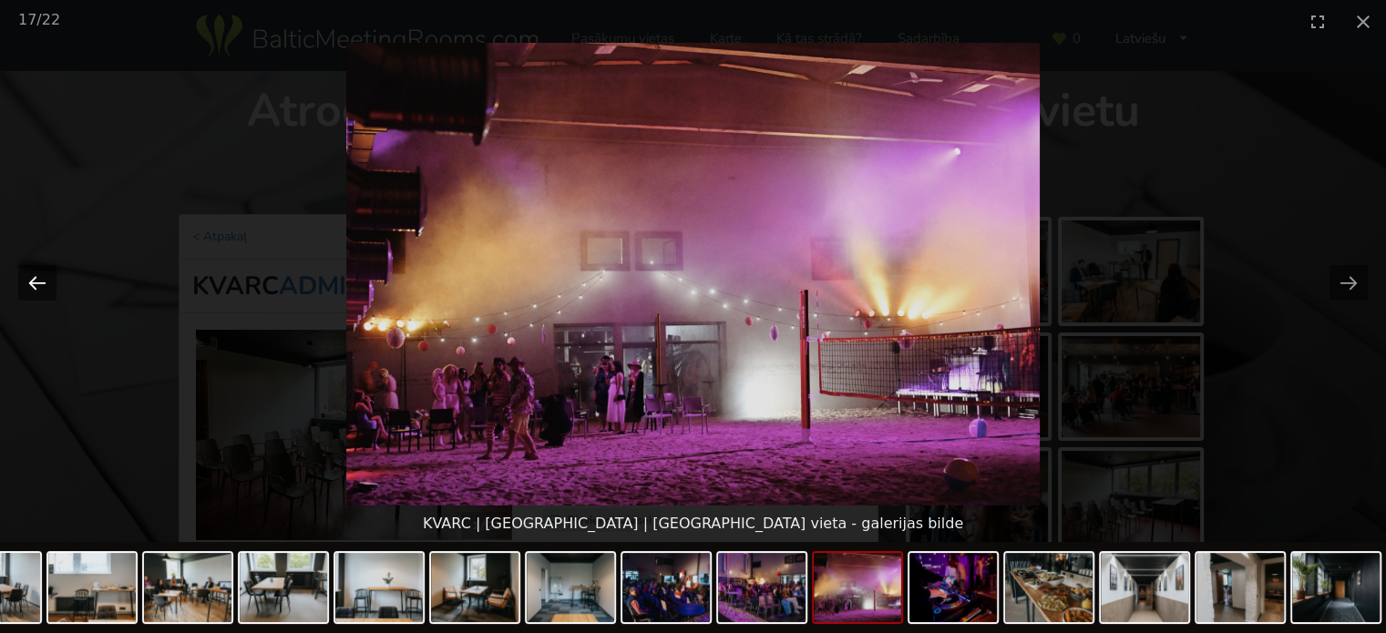
click at [42, 282] on button "Previous slide" at bounding box center [37, 283] width 38 height 36
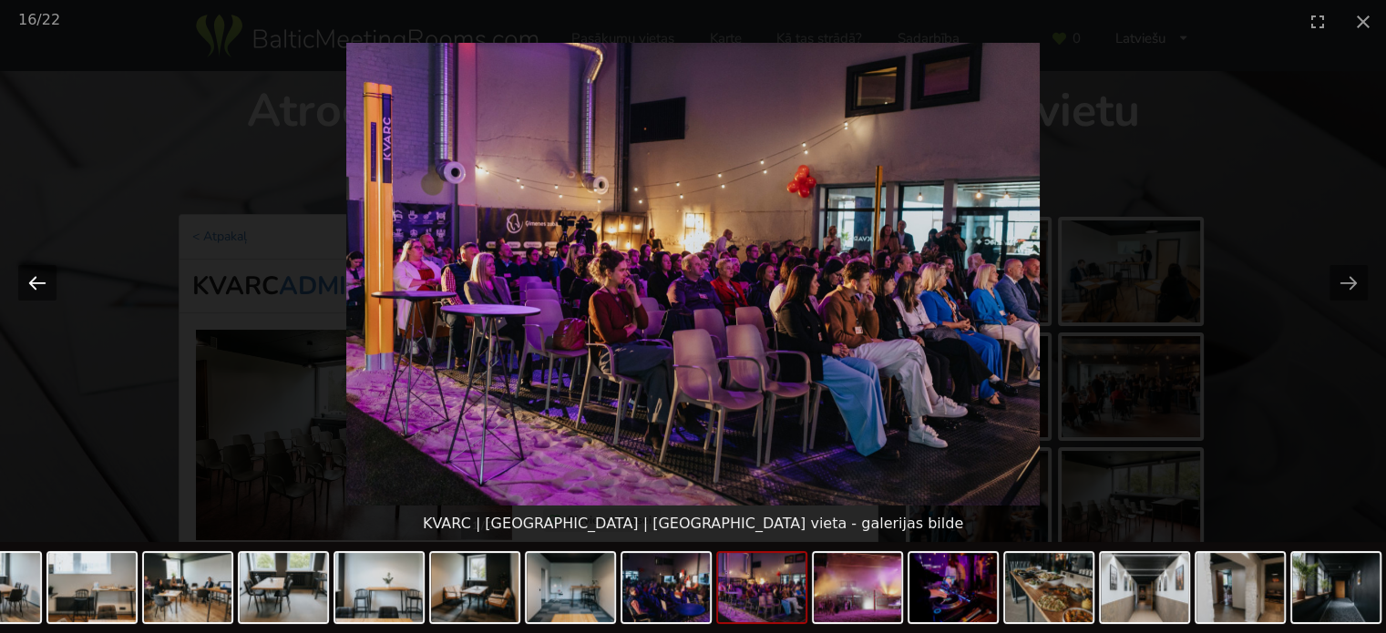
click at [40, 272] on button "Previous slide" at bounding box center [37, 283] width 38 height 36
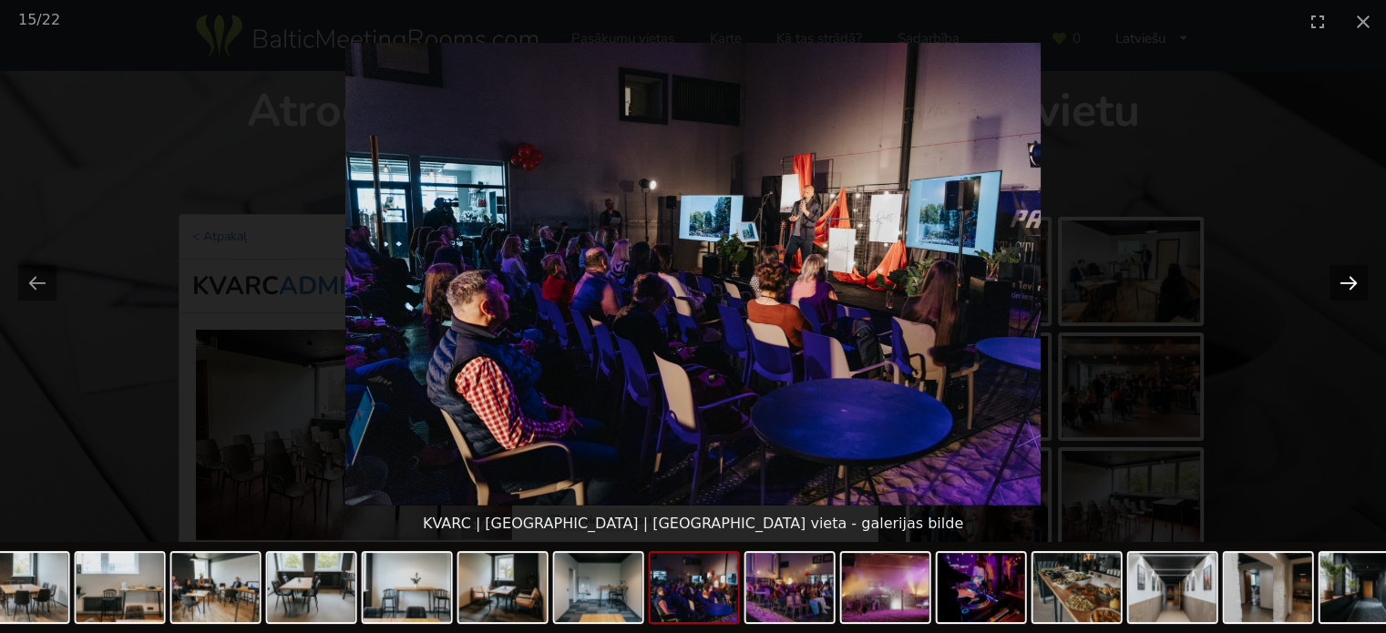
click at [1348, 271] on button "Next slide" at bounding box center [1348, 283] width 38 height 36
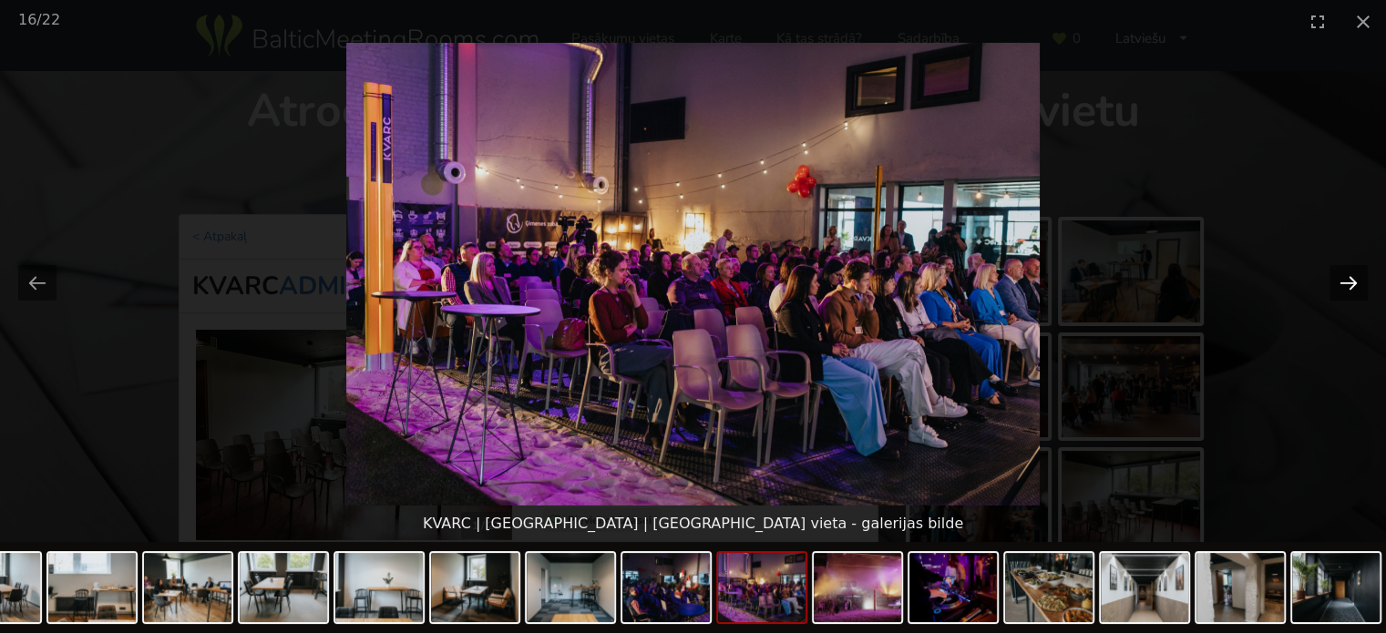
click at [1345, 286] on button "Next slide" at bounding box center [1348, 283] width 38 height 36
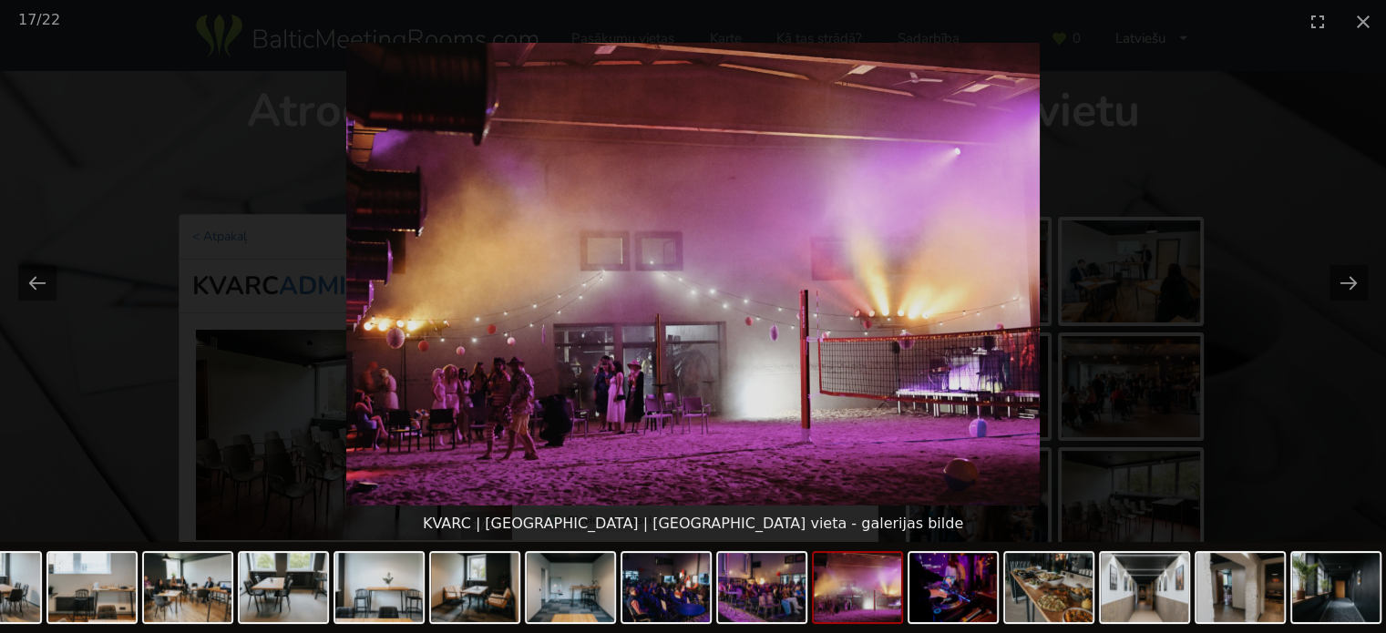
click at [1329, 376] on picture at bounding box center [693, 274] width 1386 height 463
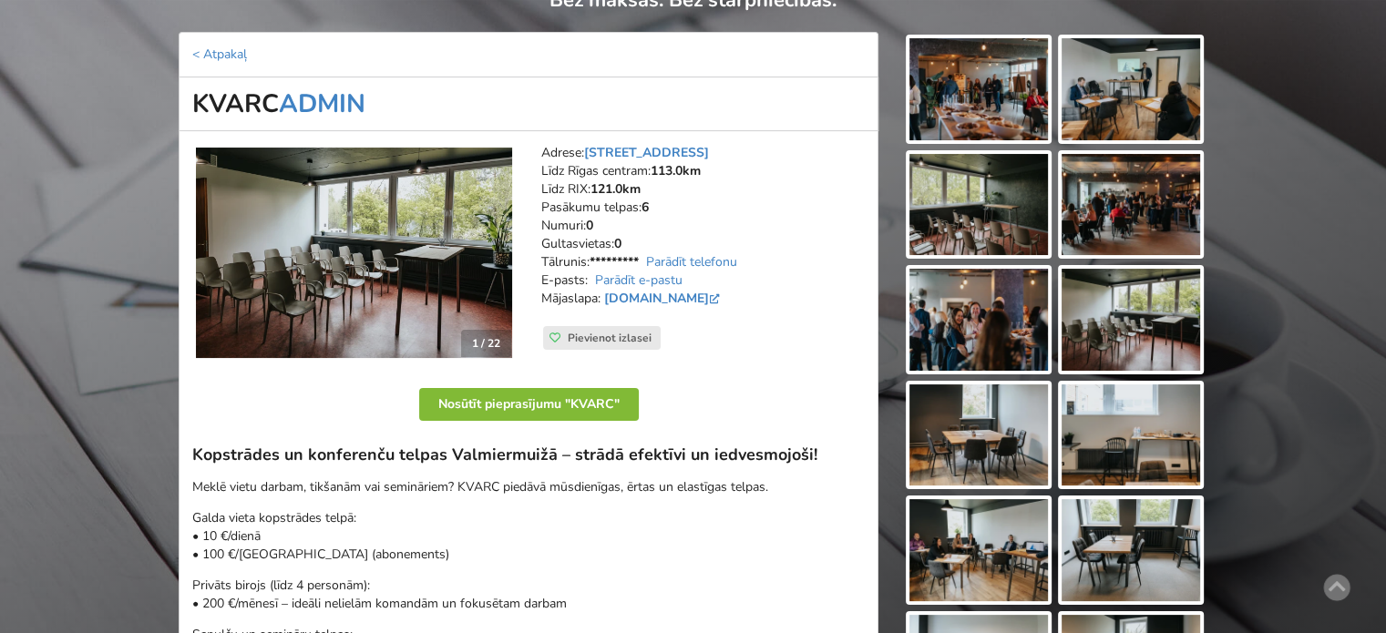
scroll to position [273, 0]
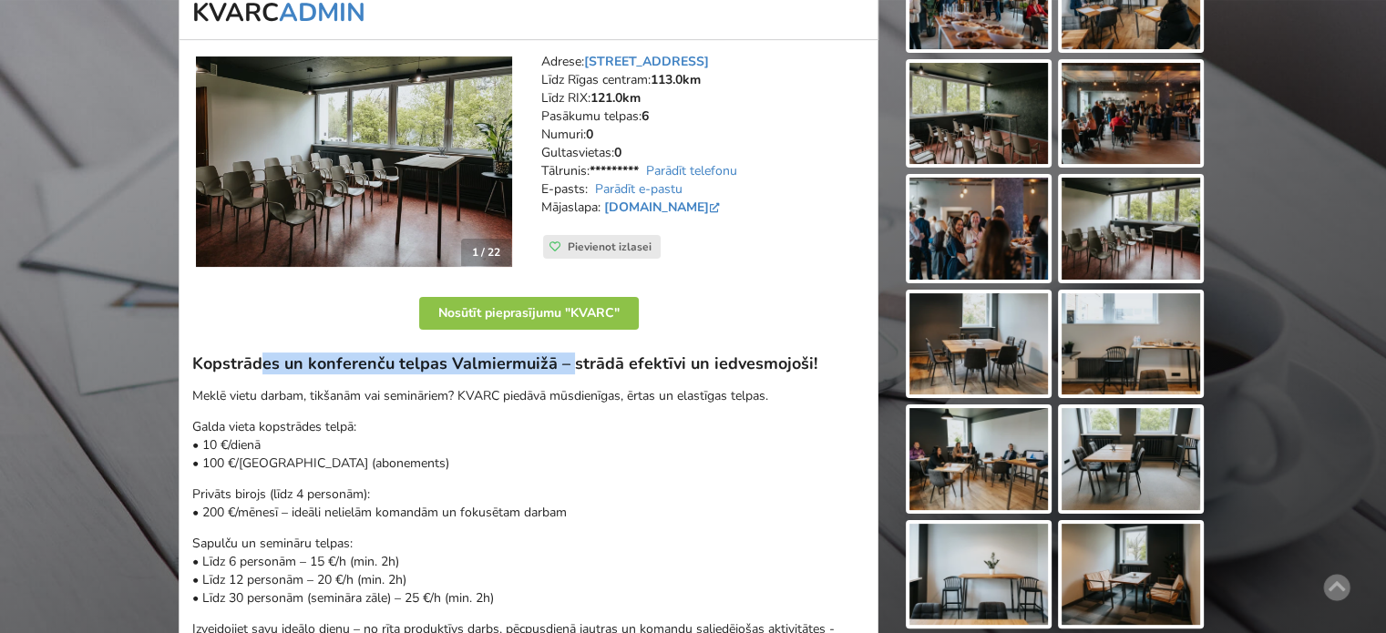
drag, startPoint x: 321, startPoint y: 363, endPoint x: 629, endPoint y: 356, distance: 308.0
click at [599, 356] on h3 "Kopstrādes un konferenču telpas Valmiermuižā – strādā efektīvi un iedvesmojoši!" at bounding box center [528, 363] width 672 height 21
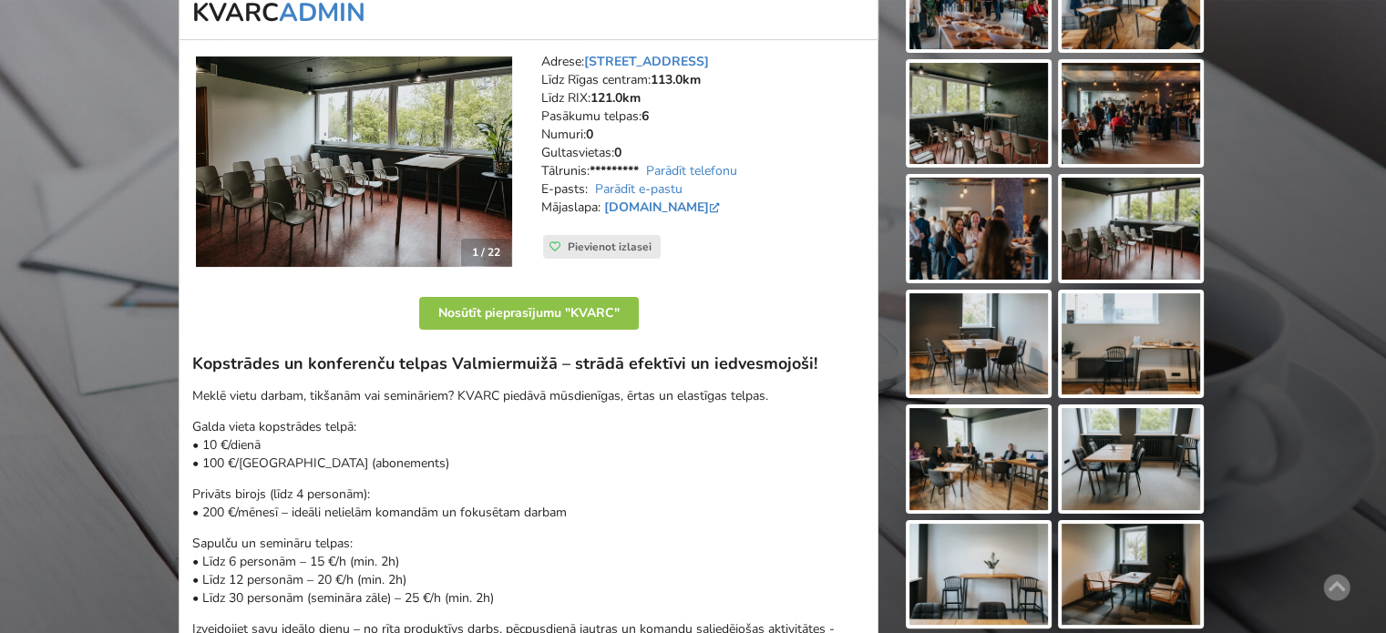
click at [629, 356] on h3 "Kopstrādes un konferenču telpas Valmiermuižā – strādā efektīvi un iedvesmojoši!" at bounding box center [528, 363] width 672 height 21
drag, startPoint x: 772, startPoint y: 365, endPoint x: 496, endPoint y: 367, distance: 275.1
click at [501, 367] on h3 "Kopstrādes un konferenču telpas Valmiermuižā – strādā efektīvi un iedvesmojoši!" at bounding box center [528, 363] width 672 height 21
click at [496, 367] on h3 "Kopstrādes un konferenču telpas Valmiermuižā – strādā efektīvi un iedvesmojoši!" at bounding box center [528, 363] width 672 height 21
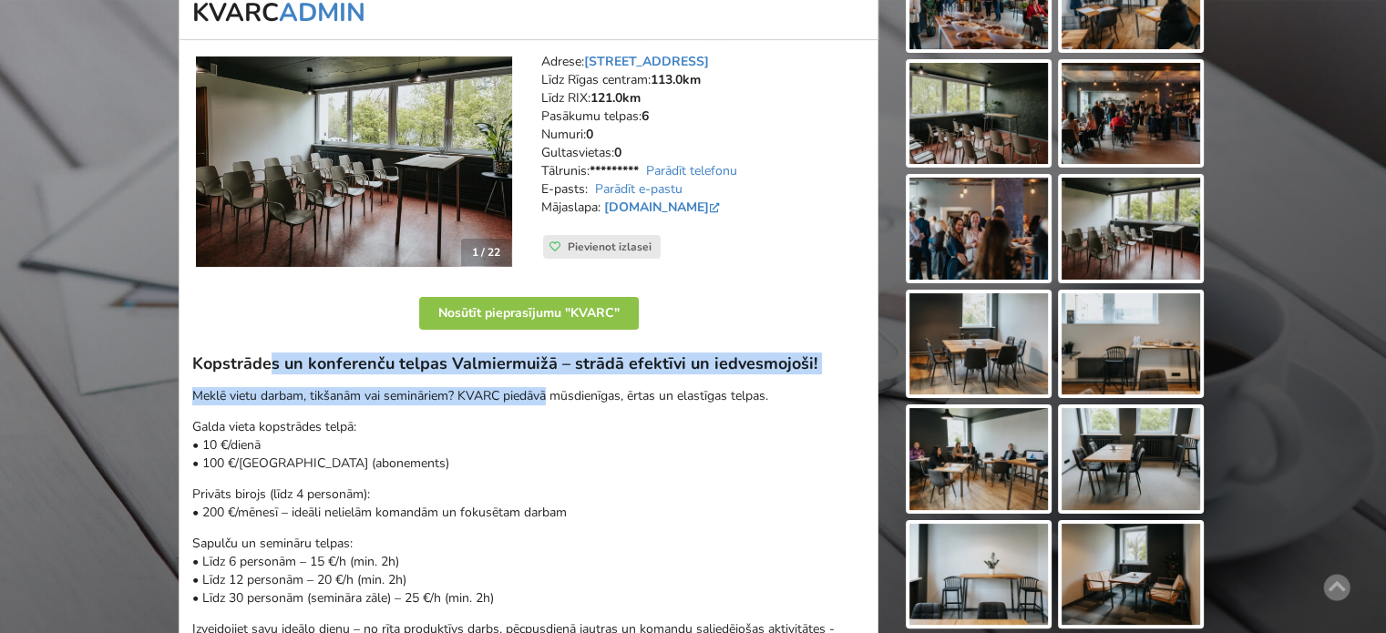
drag, startPoint x: 270, startPoint y: 370, endPoint x: 550, endPoint y: 404, distance: 282.6
click at [550, 404] on div "Kopstrādes un konferenču telpas Valmiermuižā – strādā efektīvi un iedvesmojoši!…" at bounding box center [528, 535] width 672 height 365
click at [550, 404] on p "Meklē vietu darbam, tikšanām vai semināriem? KVARC piedāvā mūsdienīgas, ērtas u…" at bounding box center [528, 396] width 672 height 18
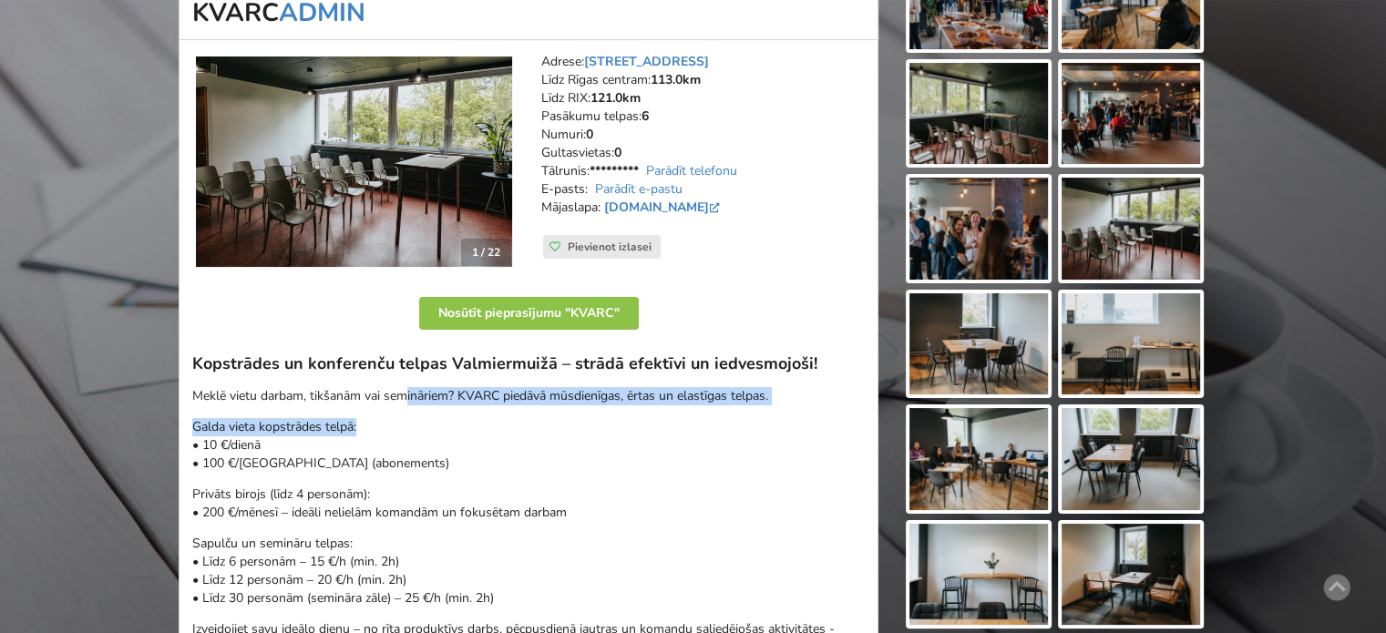
drag, startPoint x: 441, startPoint y: 382, endPoint x: 359, endPoint y: 368, distance: 83.1
click at [363, 369] on div "Kopstrādes un konferenču telpas Valmiermuižā – strādā efektīvi un iedvesmojoši!…" at bounding box center [528, 535] width 672 height 365
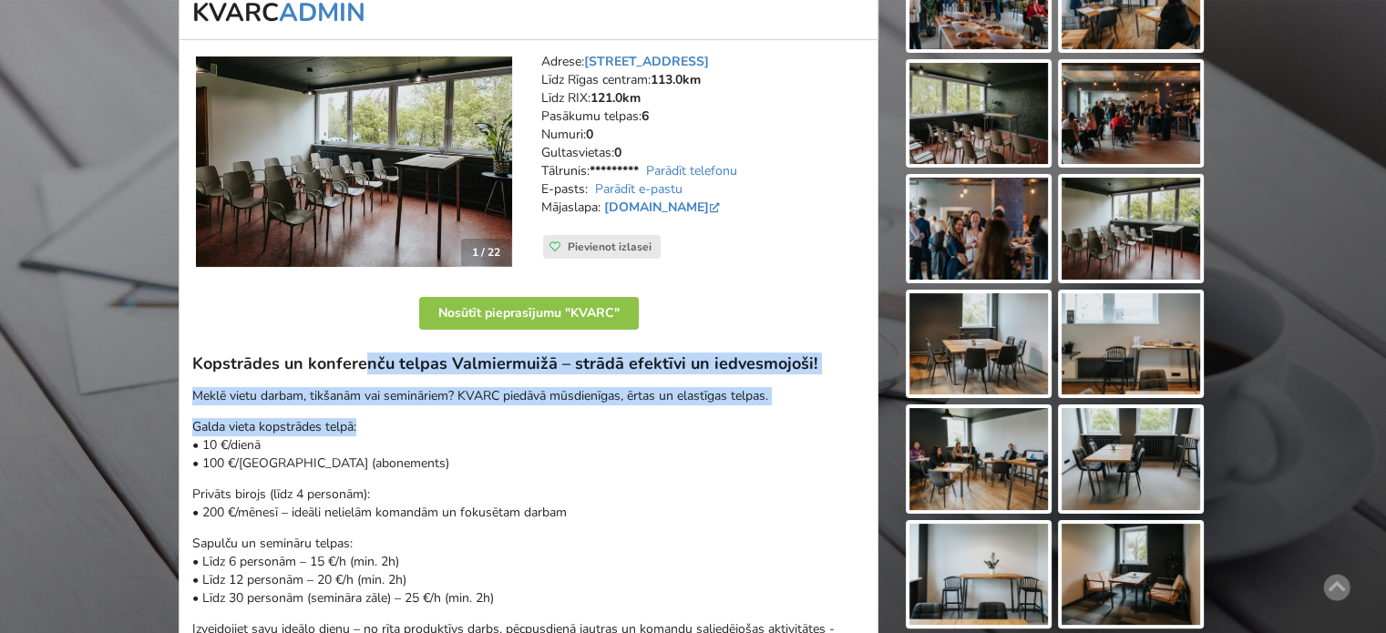
click at [359, 368] on h3 "Kopstrādes un konferenču telpas Valmiermuižā – strādā efektīvi un iedvesmojoši!" at bounding box center [528, 363] width 672 height 21
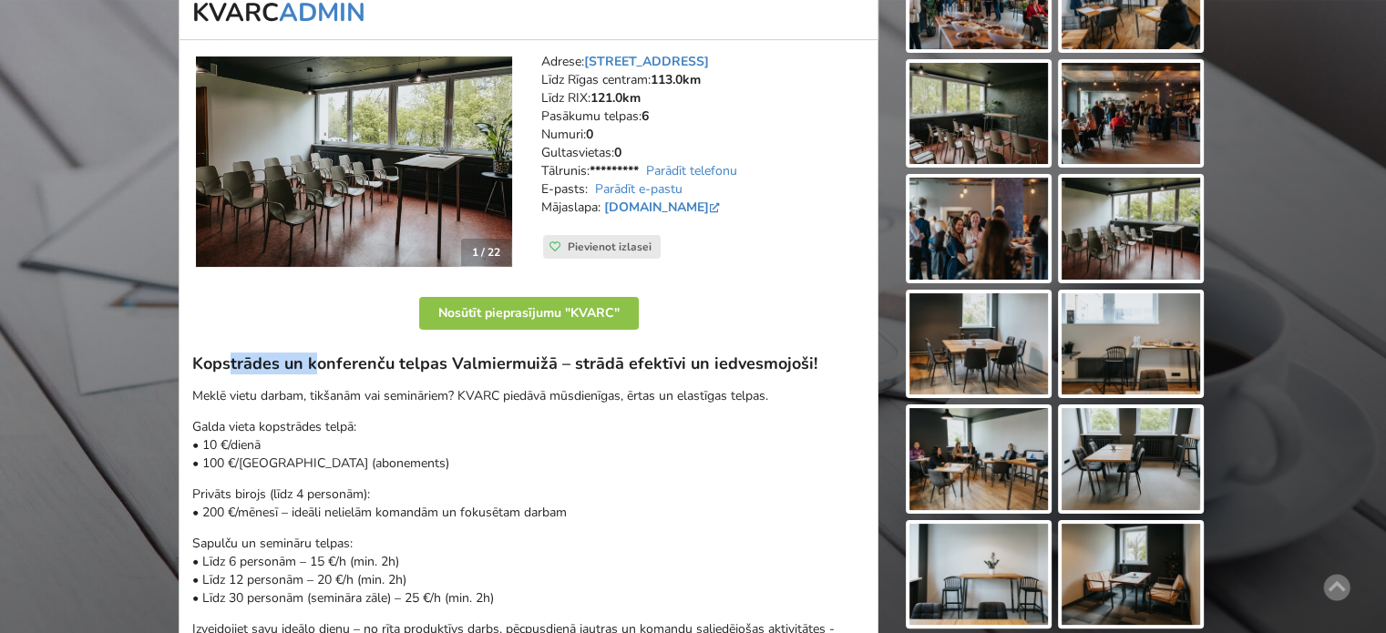
drag, startPoint x: 230, startPoint y: 356, endPoint x: 381, endPoint y: 378, distance: 152.8
click at [360, 374] on div "Kopstrādes un konferenču telpas Valmiermuižā – strādā efektīvi un iedvesmojoši!…" at bounding box center [528, 535] width 672 height 365
click at [402, 382] on div "Kopstrādes un konferenču telpas Valmiermuižā – strādā efektīvi un iedvesmojoši!…" at bounding box center [528, 535] width 672 height 365
drag, startPoint x: 333, startPoint y: 361, endPoint x: 447, endPoint y: 387, distance: 117.8
click at [426, 383] on div "Kopstrādes un konferenču telpas Valmiermuižā – strādā efektīvi un iedvesmojoši!…" at bounding box center [528, 535] width 672 height 365
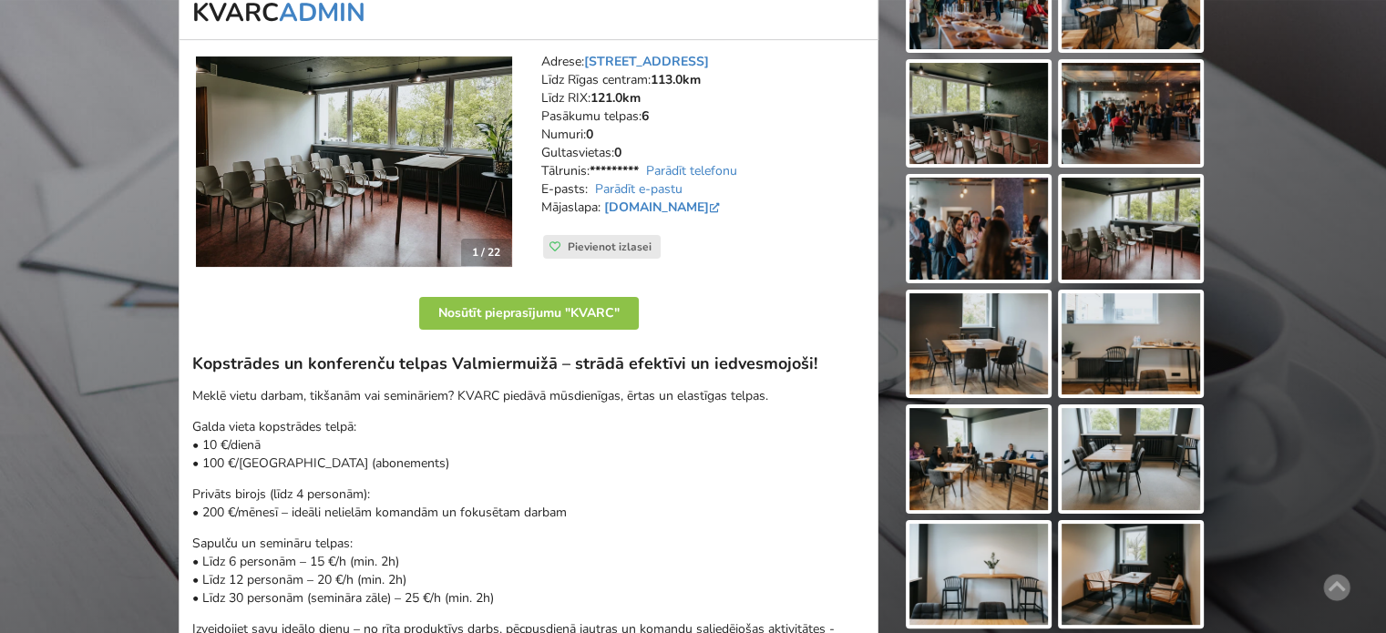
click at [448, 388] on p "Meklē vietu darbam, tikšanām vai semināriem? KVARC piedāvā mūsdienīgas, ērtas u…" at bounding box center [528, 396] width 672 height 18
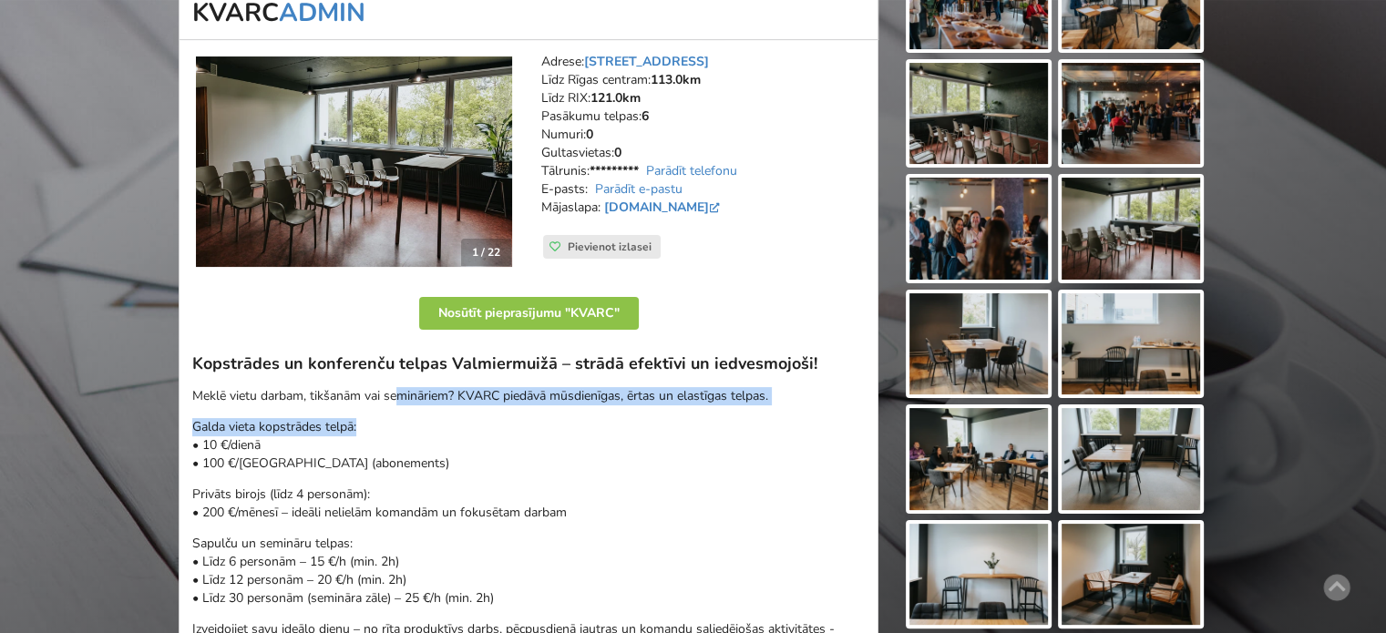
click at [376, 396] on div "Kopstrādes un konferenču telpas Valmiermuižā – strādā efektīvi un iedvesmojoši!…" at bounding box center [528, 535] width 672 height 365
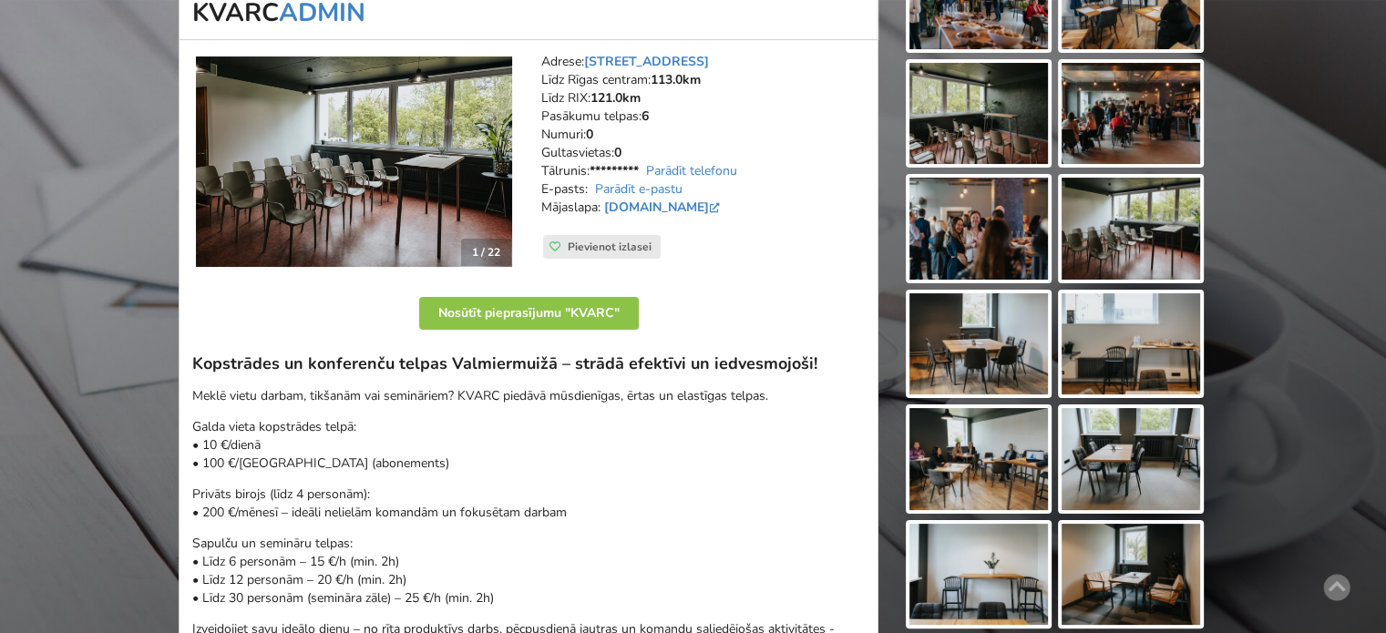
click at [366, 396] on p "Meklē vietu darbam, tikšanām vai semināriem? KVARC piedāvā mūsdienīgas, ērtas u…" at bounding box center [528, 396] width 672 height 18
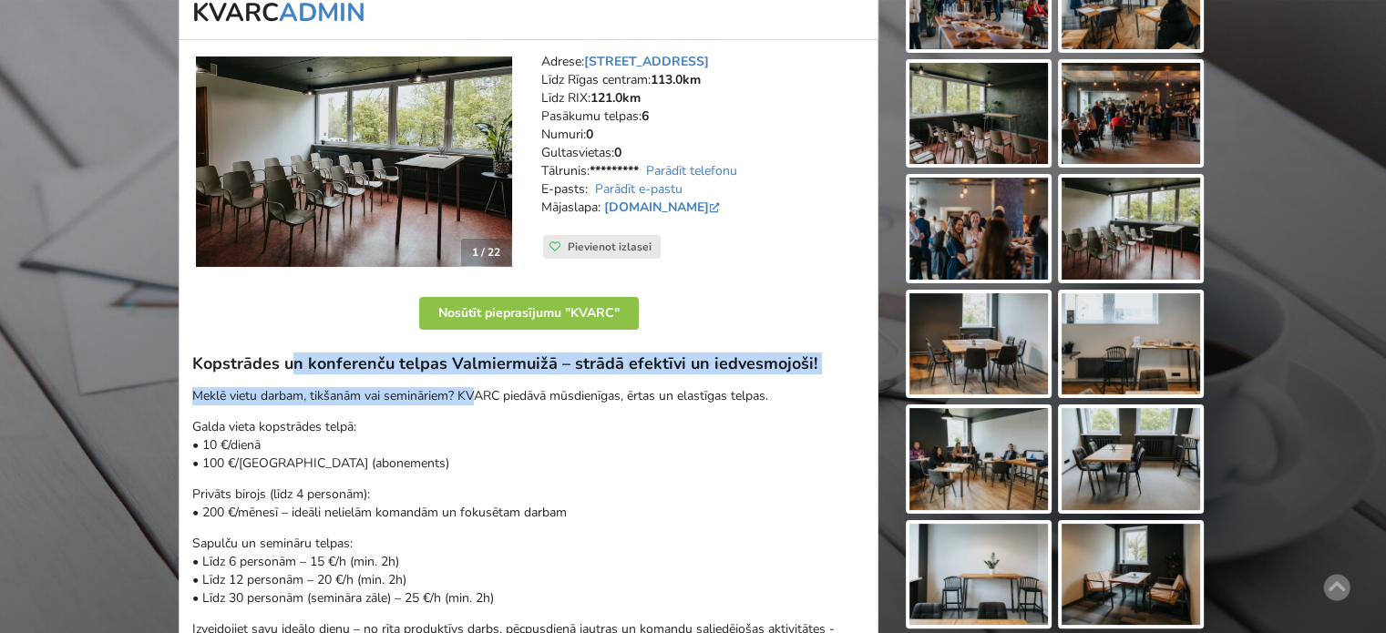
drag, startPoint x: 293, startPoint y: 356, endPoint x: 558, endPoint y: 395, distance: 267.1
click at [534, 393] on div "Kopstrādes un konferenču telpas Valmiermuižā – strādā efektīvi un iedvesmojoši!…" at bounding box center [528, 535] width 672 height 365
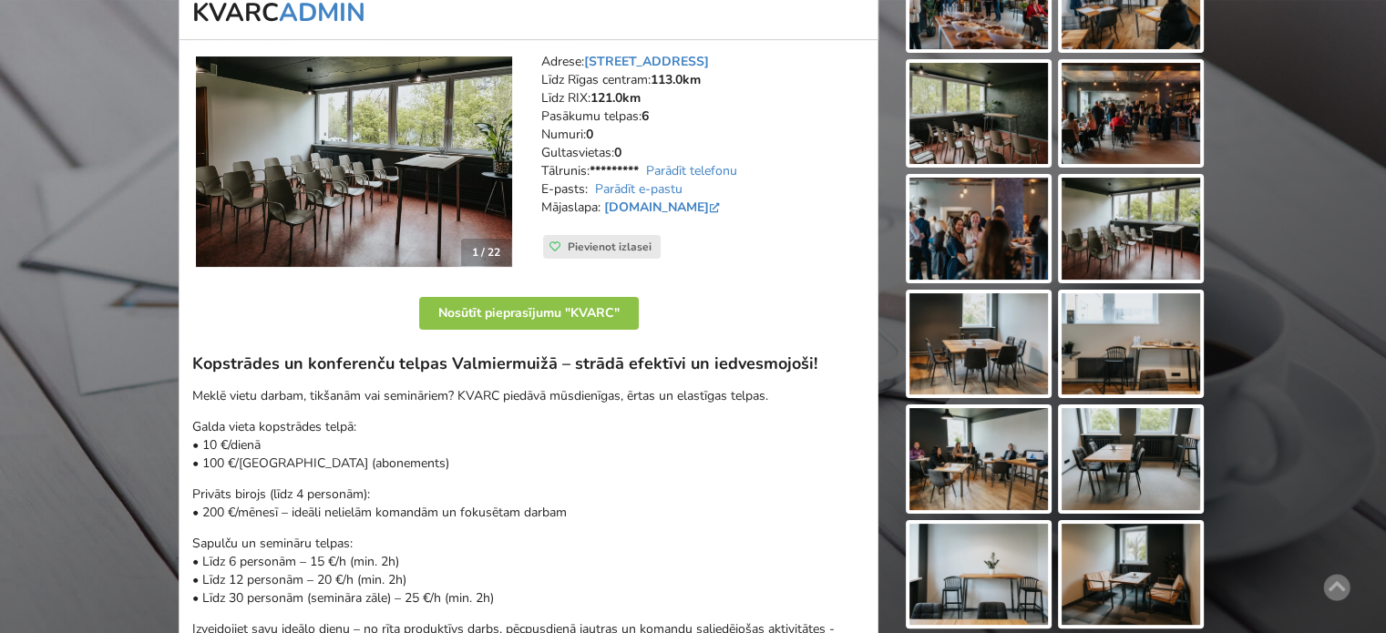
click at [558, 395] on p "Meklē vietu darbam, tikšanām vai semināriem? KVARC piedāvā mūsdienīgas, ērtas u…" at bounding box center [528, 396] width 672 height 18
drag, startPoint x: 401, startPoint y: 367, endPoint x: 455, endPoint y: 385, distance: 56.8
click at [442, 382] on div "Kopstrādes un konferenču telpas Valmiermuižā – strādā efektīvi un iedvesmojoši!…" at bounding box center [528, 535] width 672 height 365
click at [463, 387] on p "Meklē vietu darbam, tikšanām vai semināriem? KVARC piedāvā mūsdienīgas, ērtas u…" at bounding box center [528, 396] width 672 height 18
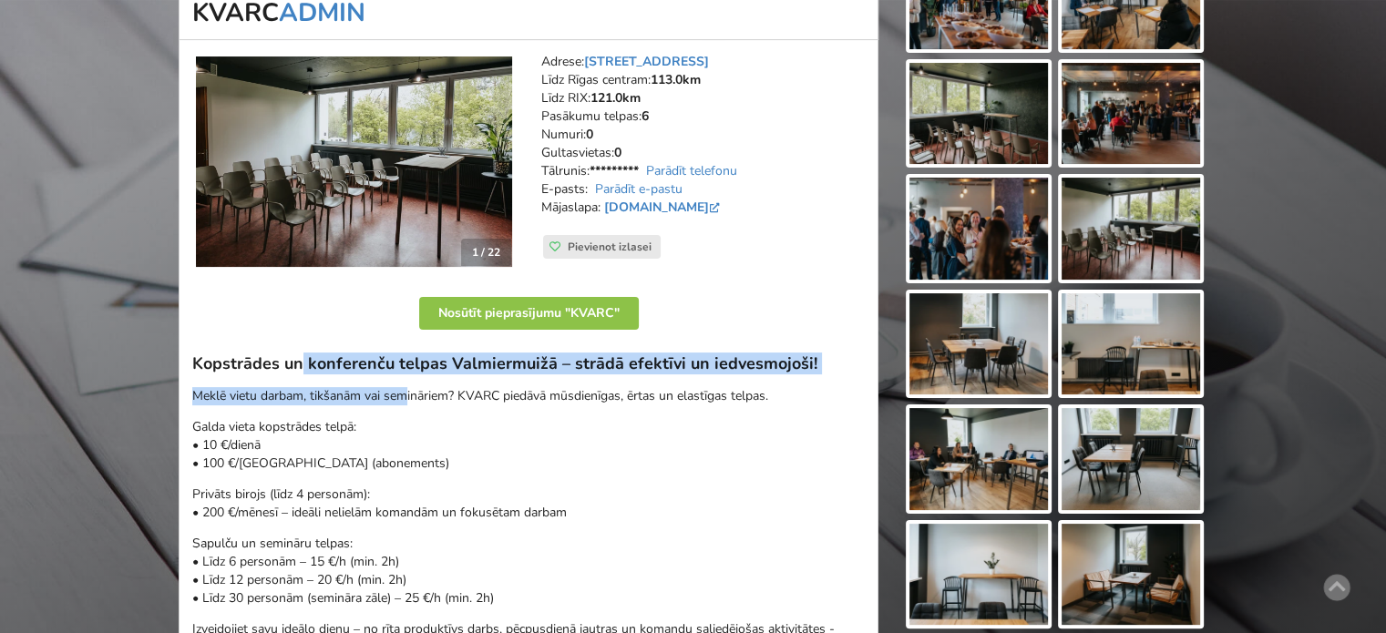
drag, startPoint x: 303, startPoint y: 360, endPoint x: 441, endPoint y: 393, distance: 141.4
click at [437, 392] on div "Kopstrādes un konferenču telpas Valmiermuižā – strādā efektīvi un iedvesmojoši!…" at bounding box center [528, 535] width 672 height 365
click at [441, 393] on p "Meklē vietu darbam, tikšanām vai semināriem? KVARC piedāvā mūsdienīgas, ērtas u…" at bounding box center [528, 396] width 672 height 18
drag, startPoint x: 327, startPoint y: 356, endPoint x: 502, endPoint y: 389, distance: 178.0
click at [494, 387] on div "Kopstrādes un konferenču telpas Valmiermuižā – strādā efektīvi un iedvesmojoši!…" at bounding box center [528, 535] width 672 height 365
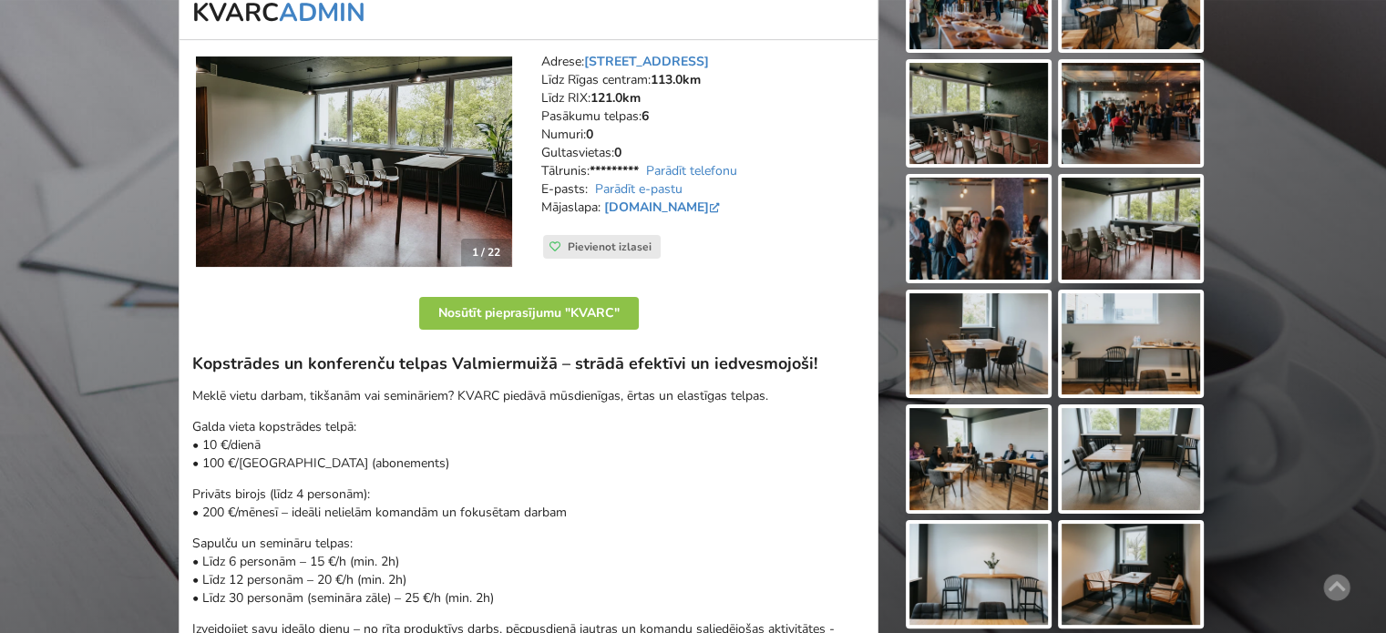
click at [502, 389] on p "Meklē vietu darbam, tikšanām vai semināriem? KVARC piedāvā mūsdienīgas, ērtas u…" at bounding box center [528, 396] width 672 height 18
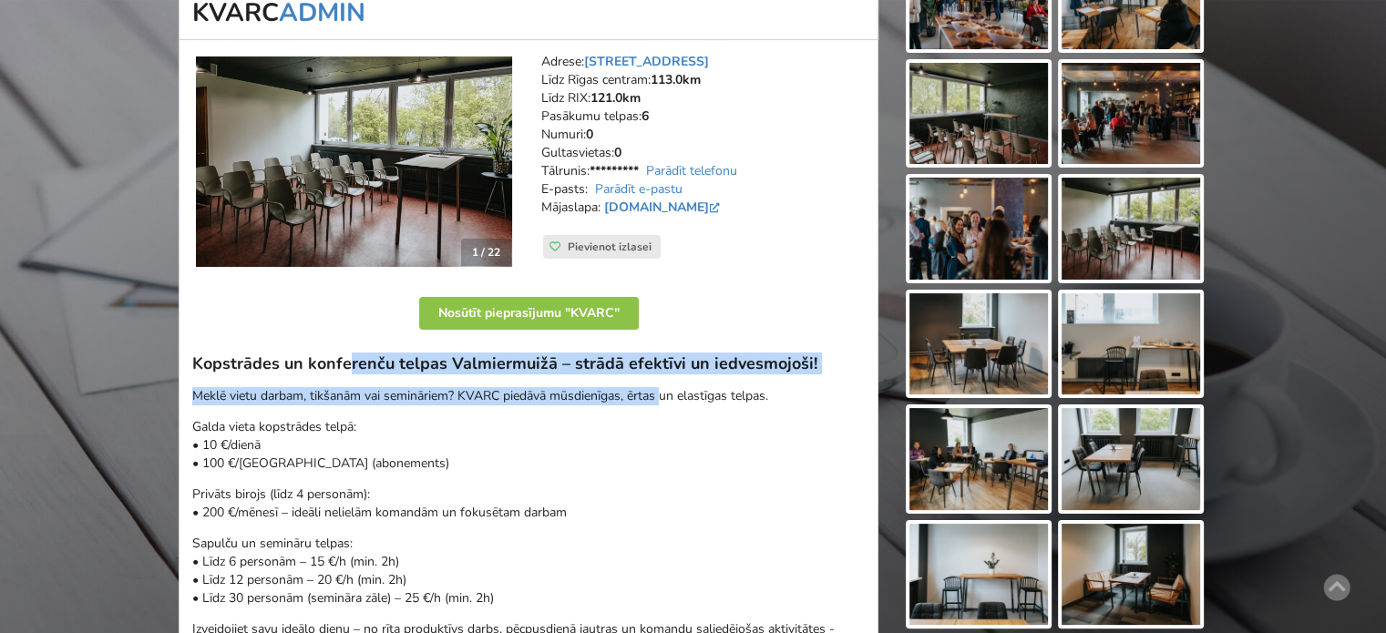
drag, startPoint x: 403, startPoint y: 361, endPoint x: 678, endPoint y: 391, distance: 276.7
click at [670, 391] on div "Kopstrādes un konferenču telpas Valmiermuižā – strādā efektīvi un iedvesmojoši!…" at bounding box center [528, 535] width 672 height 365
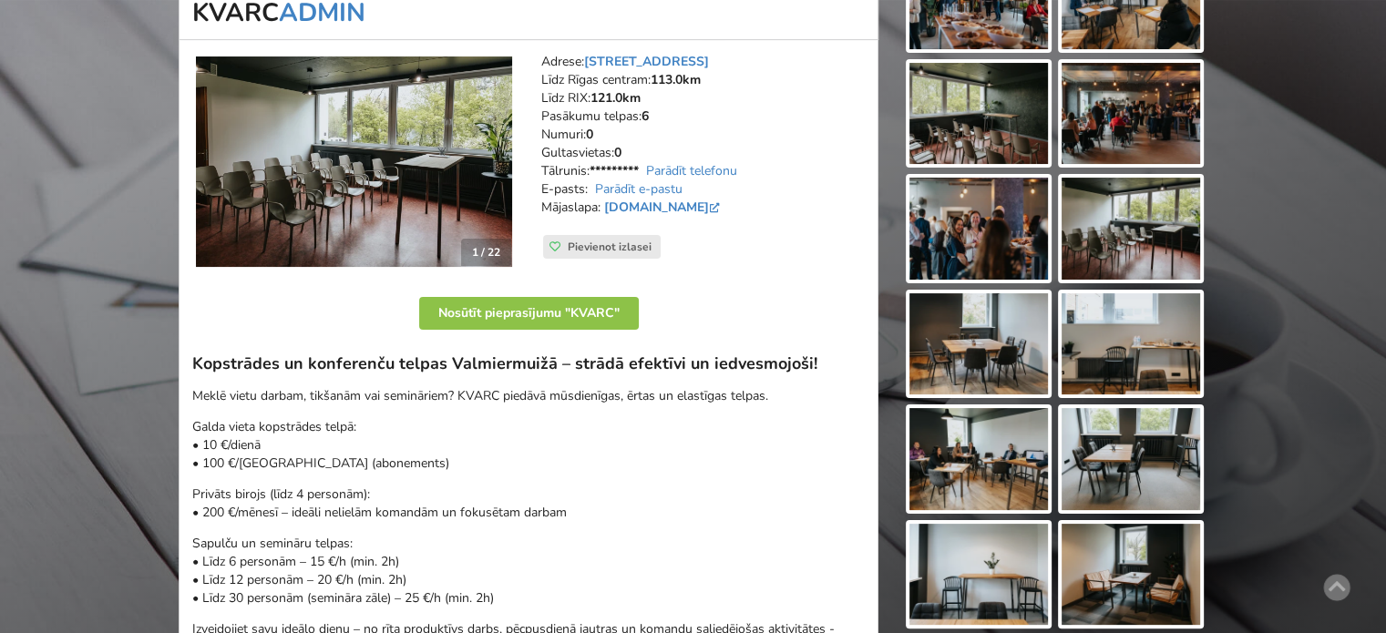
drag, startPoint x: 681, startPoint y: 391, endPoint x: 731, endPoint y: 393, distance: 49.2
click at [682, 391] on p "Meklē vietu darbam, tikšanām vai semināriem? KVARC piedāvā mūsdienīgas, ērtas u…" at bounding box center [528, 396] width 672 height 18
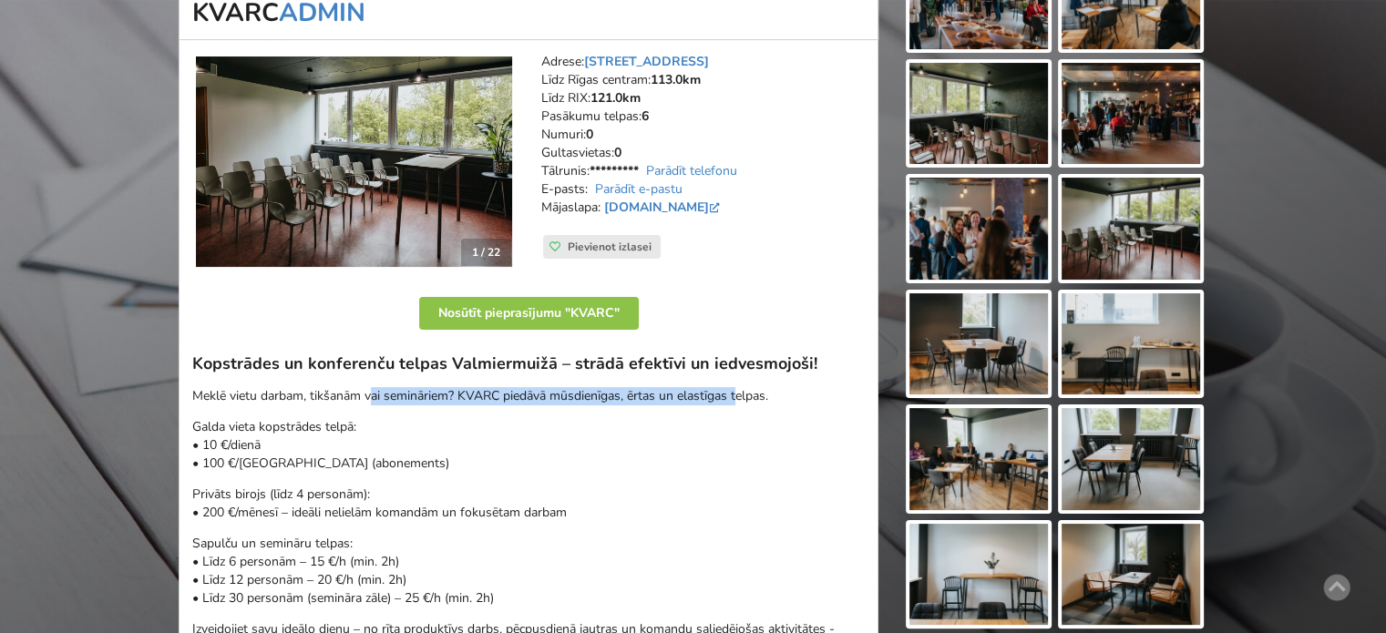
drag, startPoint x: 667, startPoint y: 397, endPoint x: 375, endPoint y: 390, distance: 291.6
click at [375, 390] on p "Meklē vietu darbam, tikšanām vai semināriem? KVARC piedāvā mūsdienīgas, ērtas u…" at bounding box center [528, 396] width 672 height 18
drag, startPoint x: 196, startPoint y: 396, endPoint x: 775, endPoint y: 400, distance: 579.4
click at [775, 400] on p "Meklē vietu darbam, tikšanām vai semināriem? KVARC piedāvā mūsdienīgas, ērtas u…" at bounding box center [528, 396] width 672 height 18
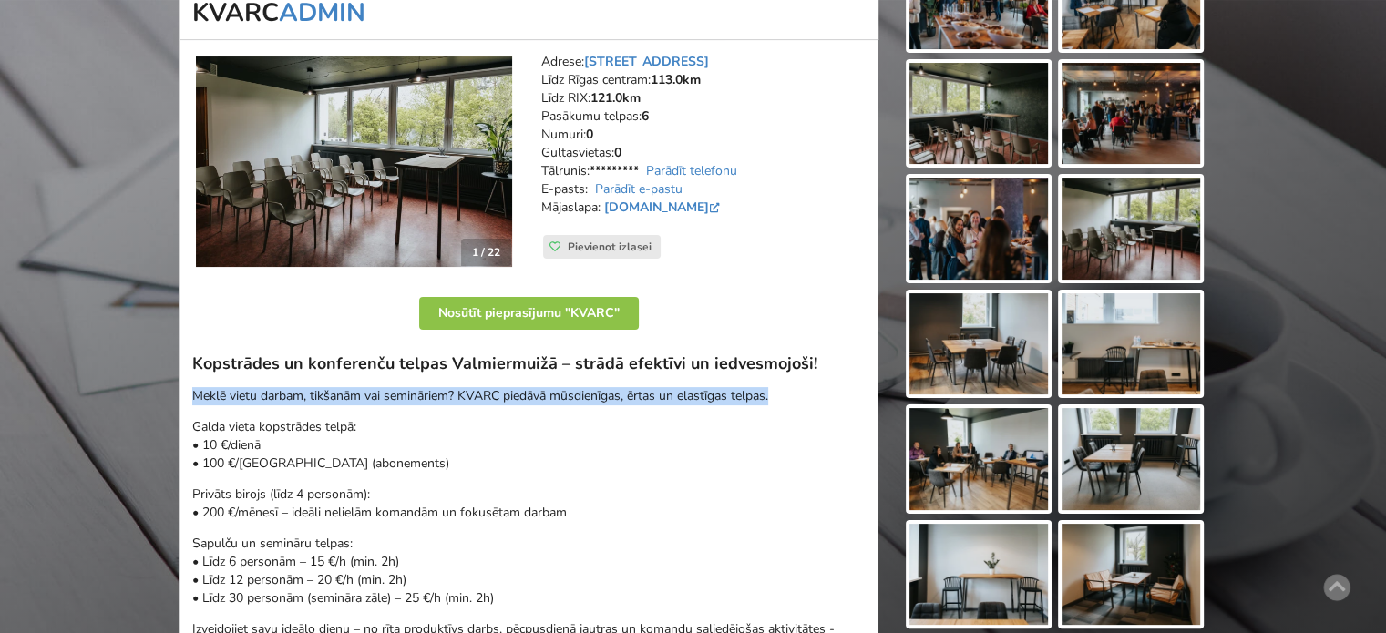
copy p "Meklē vietu darbam, tikšanām vai semināriem? KVARC piedāvā mūsdienīgas, ērtas u…"
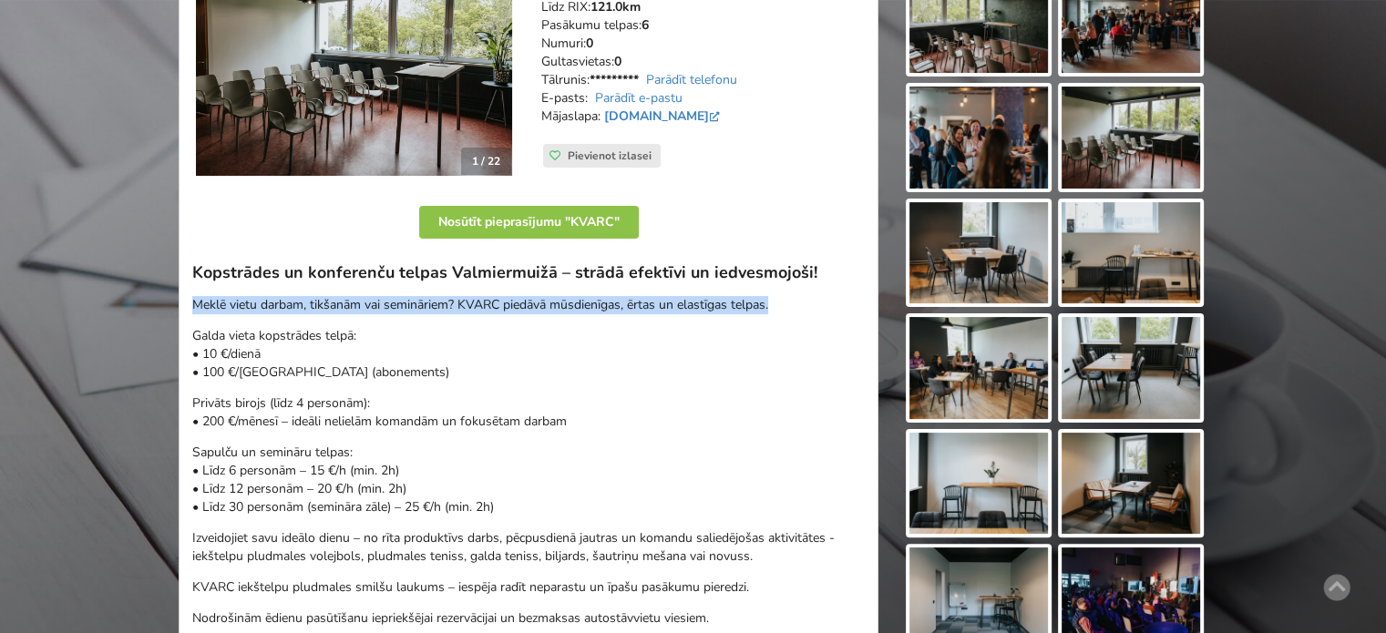
click at [492, 306] on p "Meklē vietu darbam, tikšanām vai semināriem? KVARC piedāvā mūsdienīgas, ērtas u…" at bounding box center [528, 305] width 672 height 18
drag, startPoint x: 520, startPoint y: 302, endPoint x: 655, endPoint y: 305, distance: 134.9
click at [652, 305] on p "Meklē vietu darbam, tikšanām vai semināriem? KVARC piedāvā mūsdienīgas, ērtas u…" at bounding box center [528, 305] width 672 height 18
click at [655, 305] on p "Meklē vietu darbam, tikšanām vai semināriem? KVARC piedāvā mūsdienīgas, ērtas u…" at bounding box center [528, 305] width 672 height 18
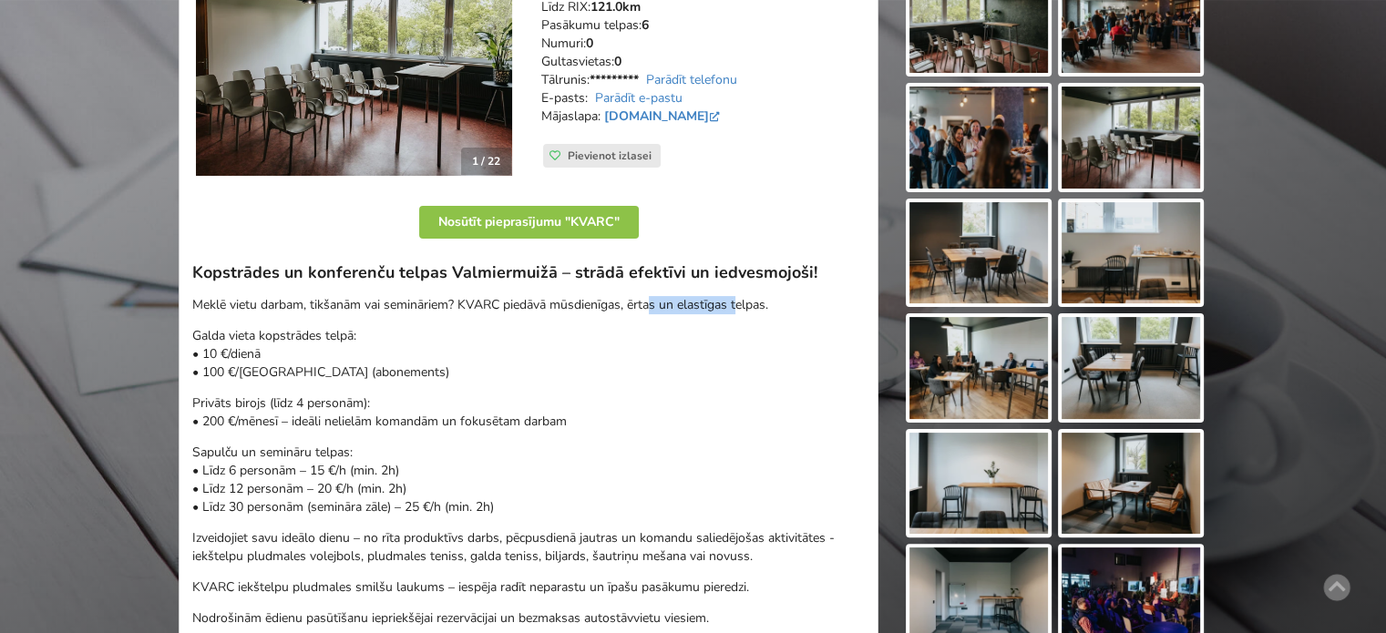
drag, startPoint x: 742, startPoint y: 311, endPoint x: 594, endPoint y: 311, distance: 148.5
click at [605, 311] on p "Meklē vietu darbam, tikšanām vai semināriem? KVARC piedāvā mūsdienīgas, ērtas u…" at bounding box center [528, 305] width 672 height 18
click at [588, 311] on p "Meklē vietu darbam, tikšanām vai semināriem? KVARC piedāvā mūsdienīgas, ērtas u…" at bounding box center [528, 305] width 672 height 18
drag, startPoint x: 460, startPoint y: 307, endPoint x: 732, endPoint y: 308, distance: 272.4
click at [732, 308] on p "Meklē vietu darbam, tikšanām vai semināriem? KVARC piedāvā mūsdienīgas, ērtas u…" at bounding box center [528, 305] width 672 height 18
